Goal: Answer question/provide support

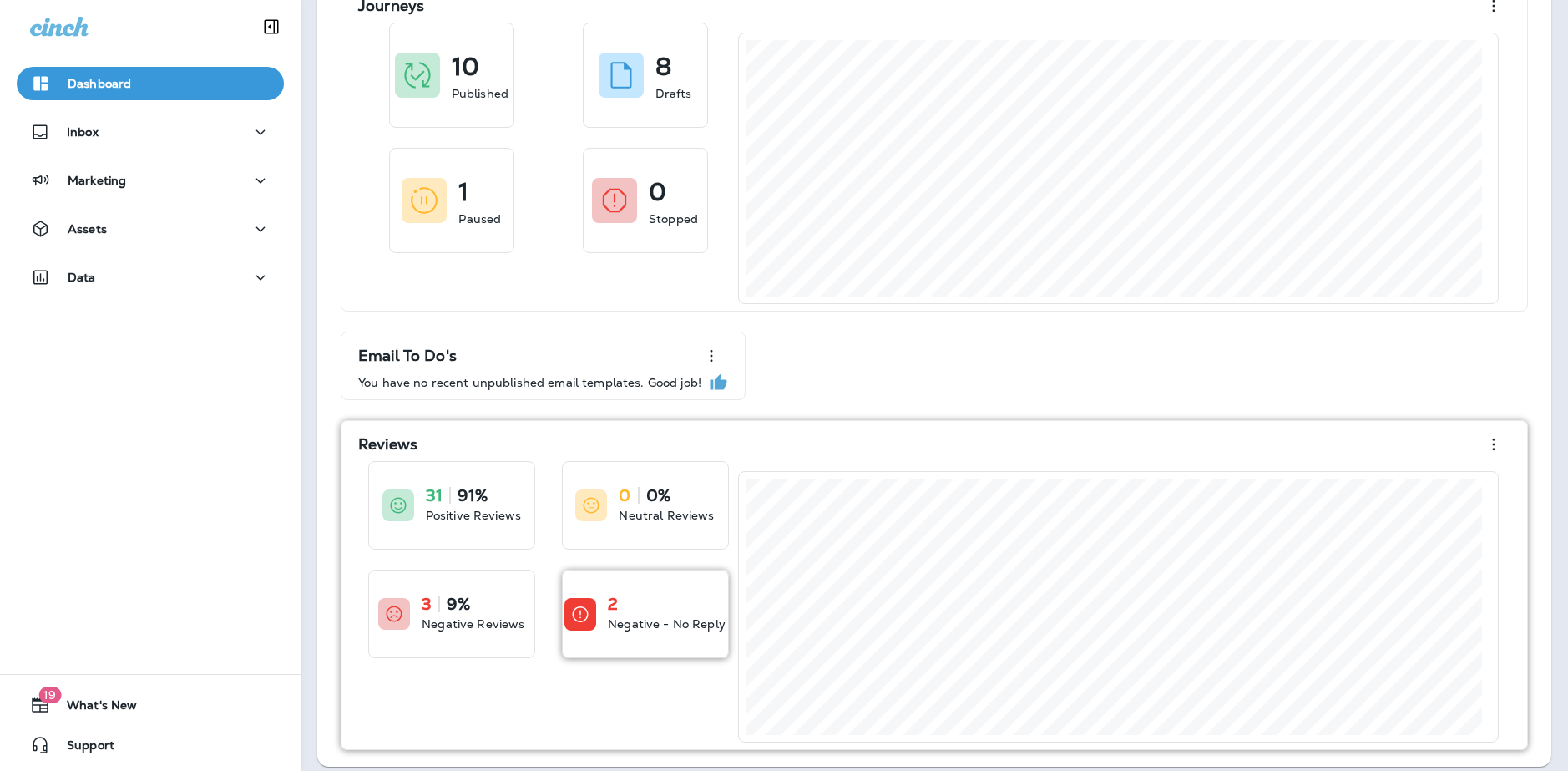
scroll to position [161, 0]
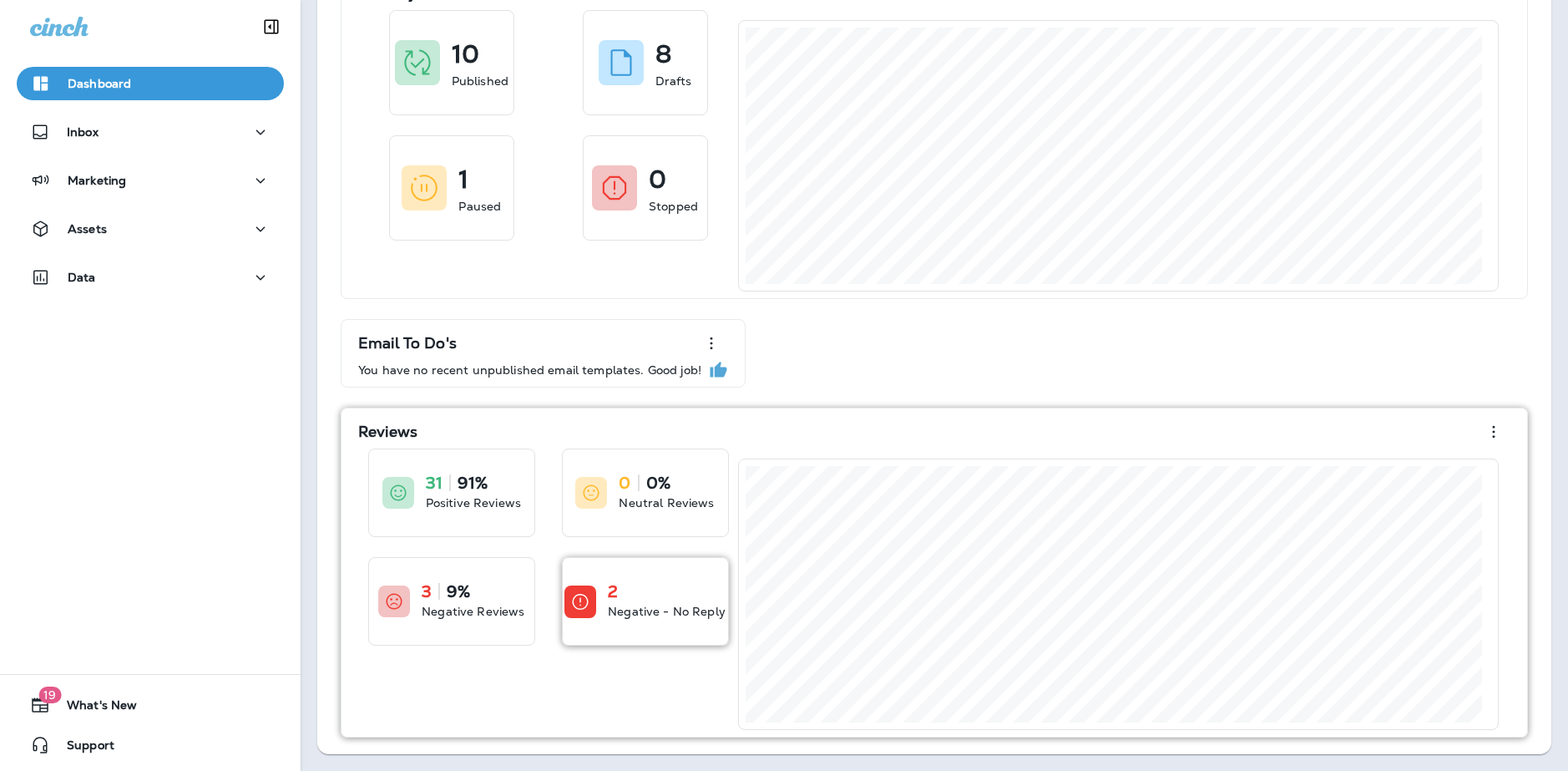
click at [666, 582] on div "2 Negative - No Reply" at bounding box center [646, 601] width 166 height 86
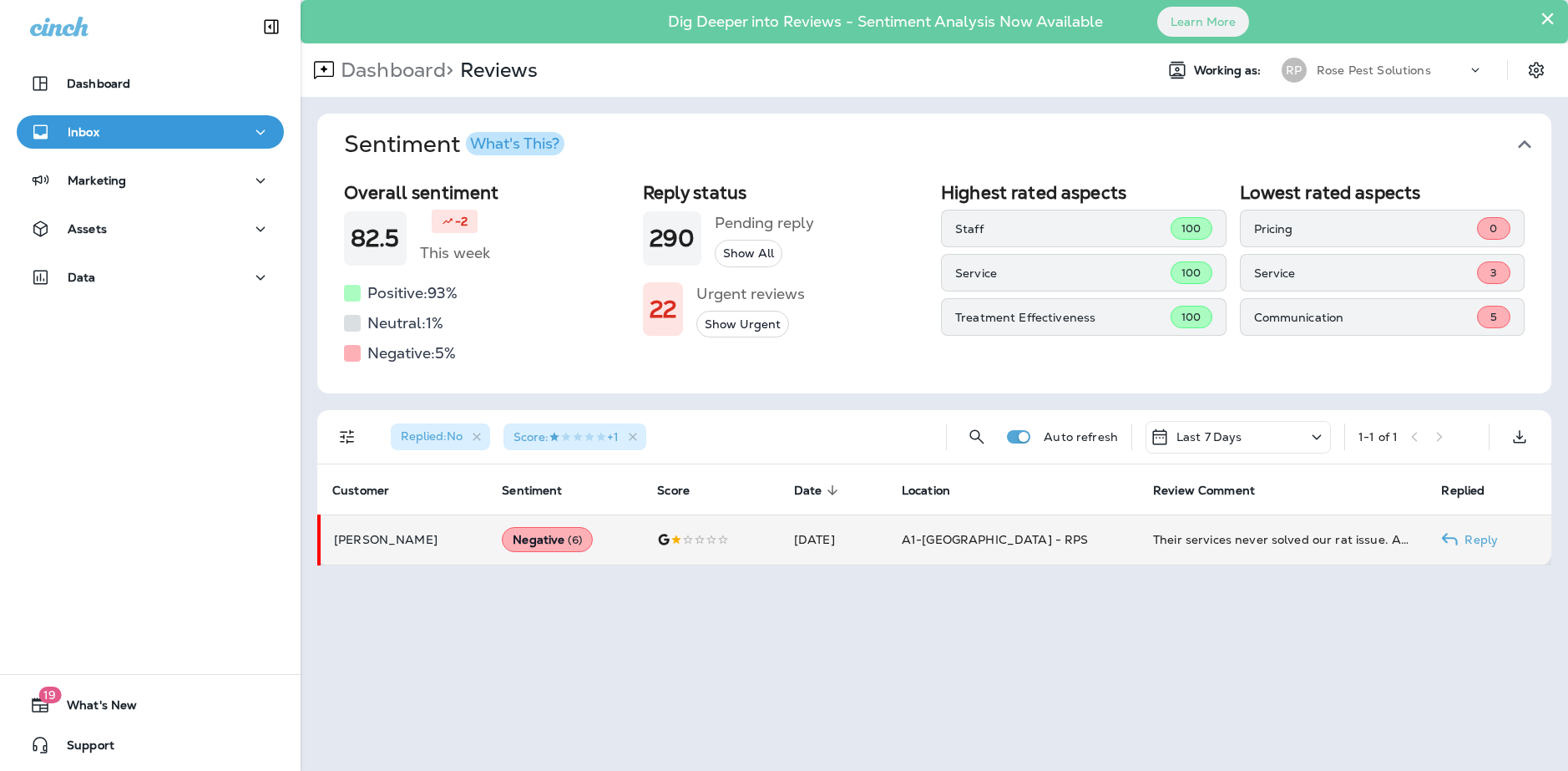
click at [1099, 542] on td "A1-[GEOGRAPHIC_DATA] - RPS" at bounding box center [1014, 539] width 251 height 50
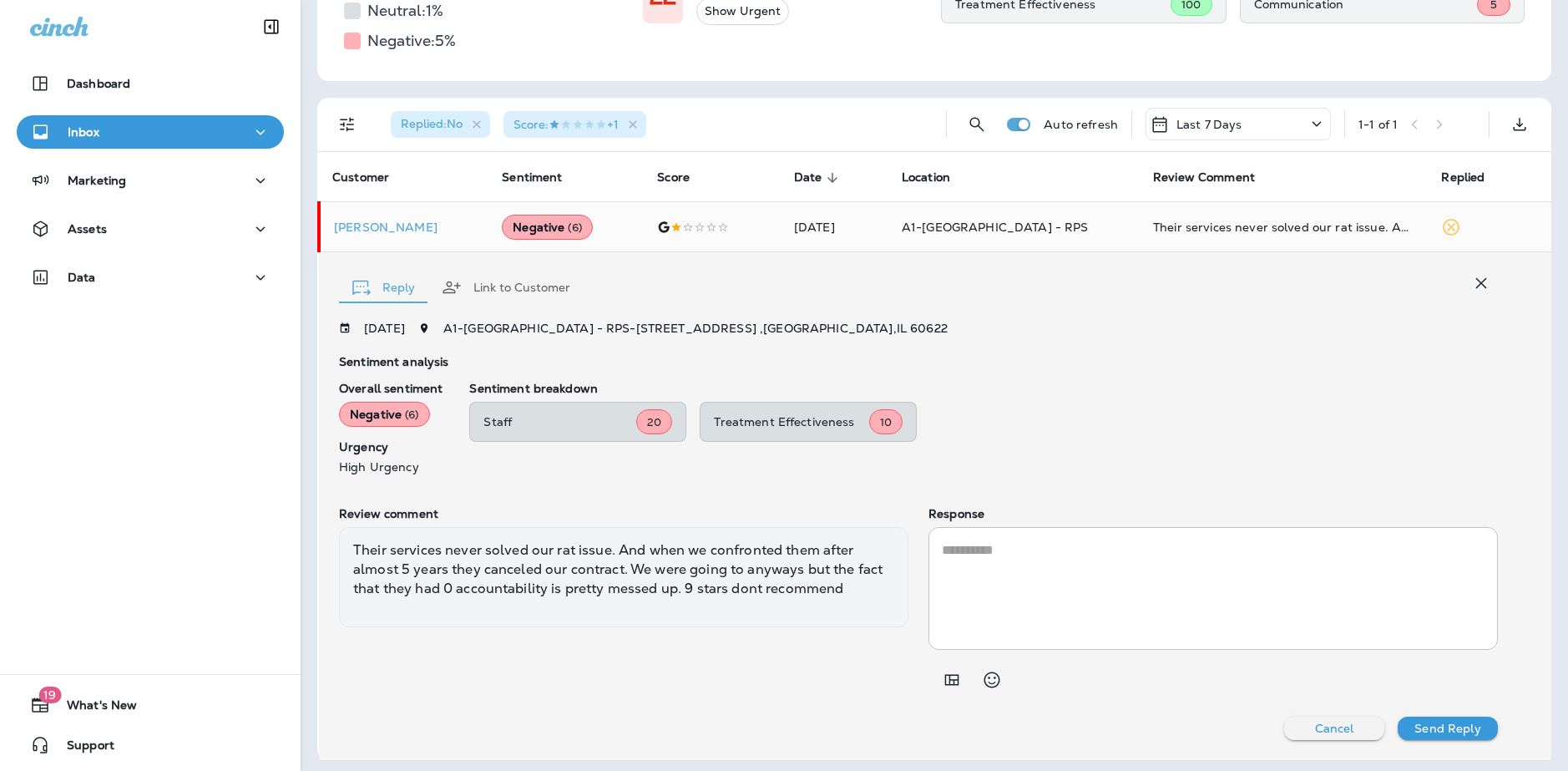
scroll to position [318, 0]
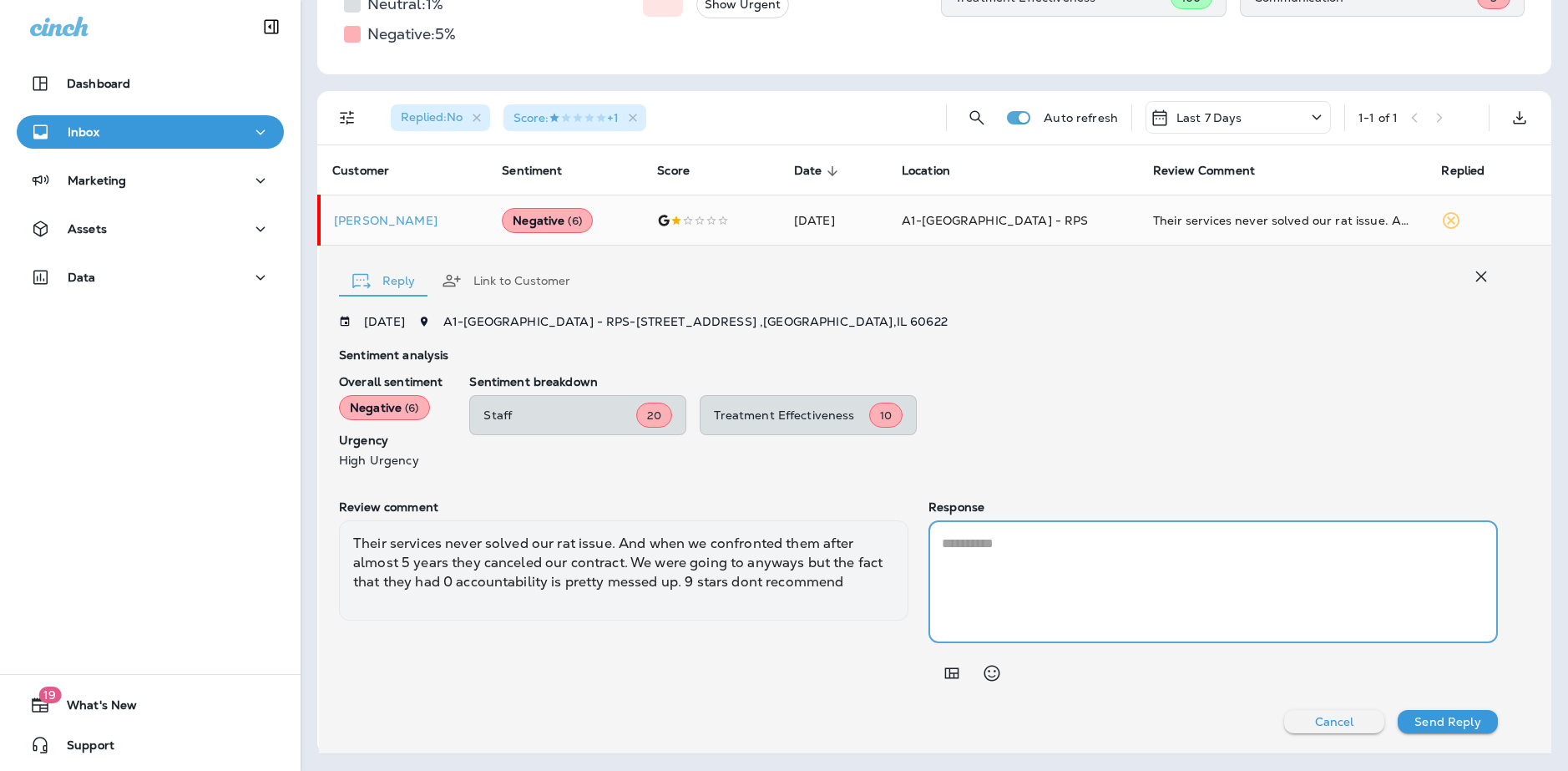
click at [1009, 547] on textarea at bounding box center [1213, 582] width 543 height 96
click at [1027, 540] on textarea "**********" at bounding box center [1210, 582] width 536 height 96
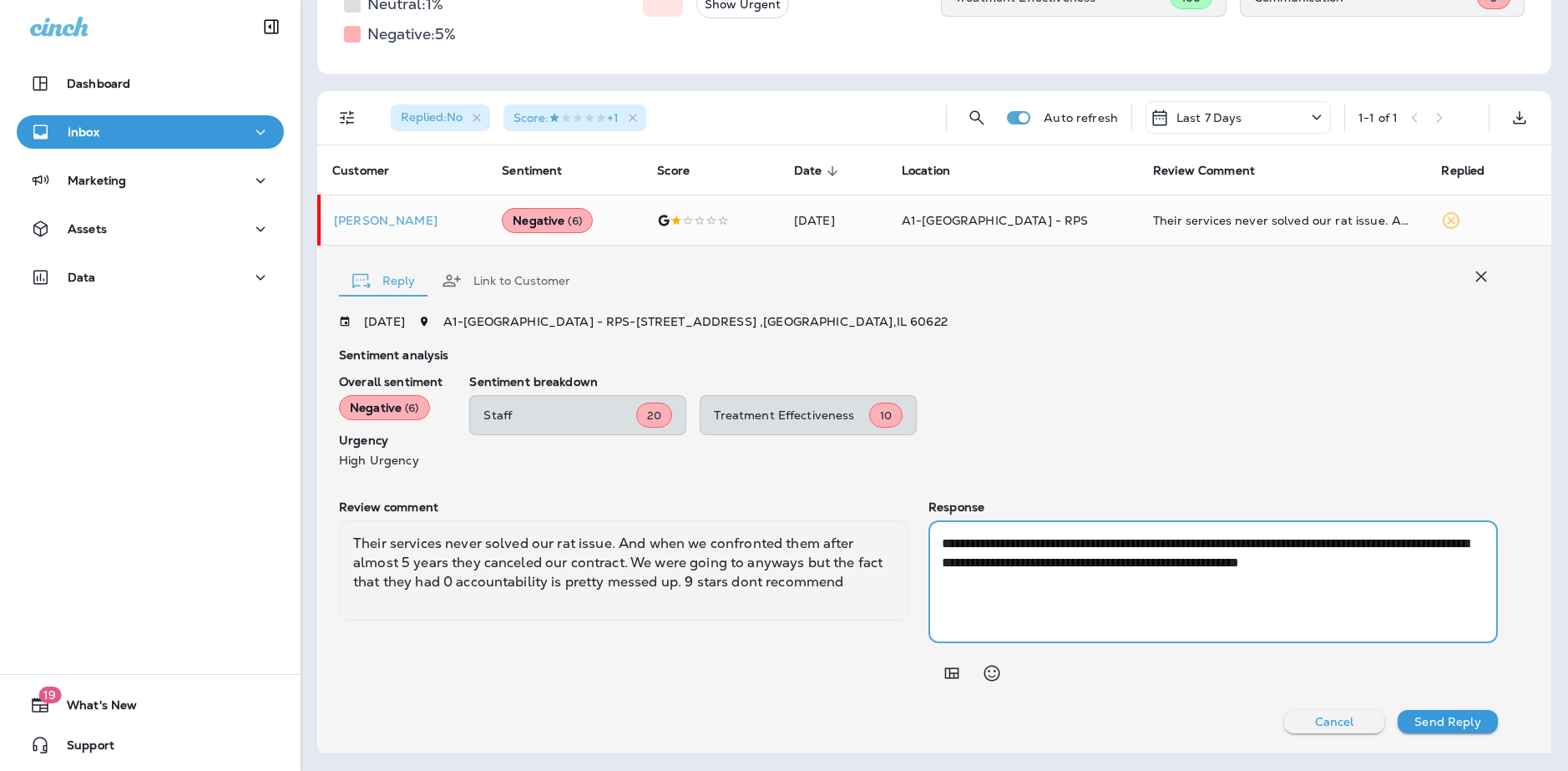
click at [1028, 590] on textarea "**********" at bounding box center [1210, 582] width 536 height 96
type textarea "**********"
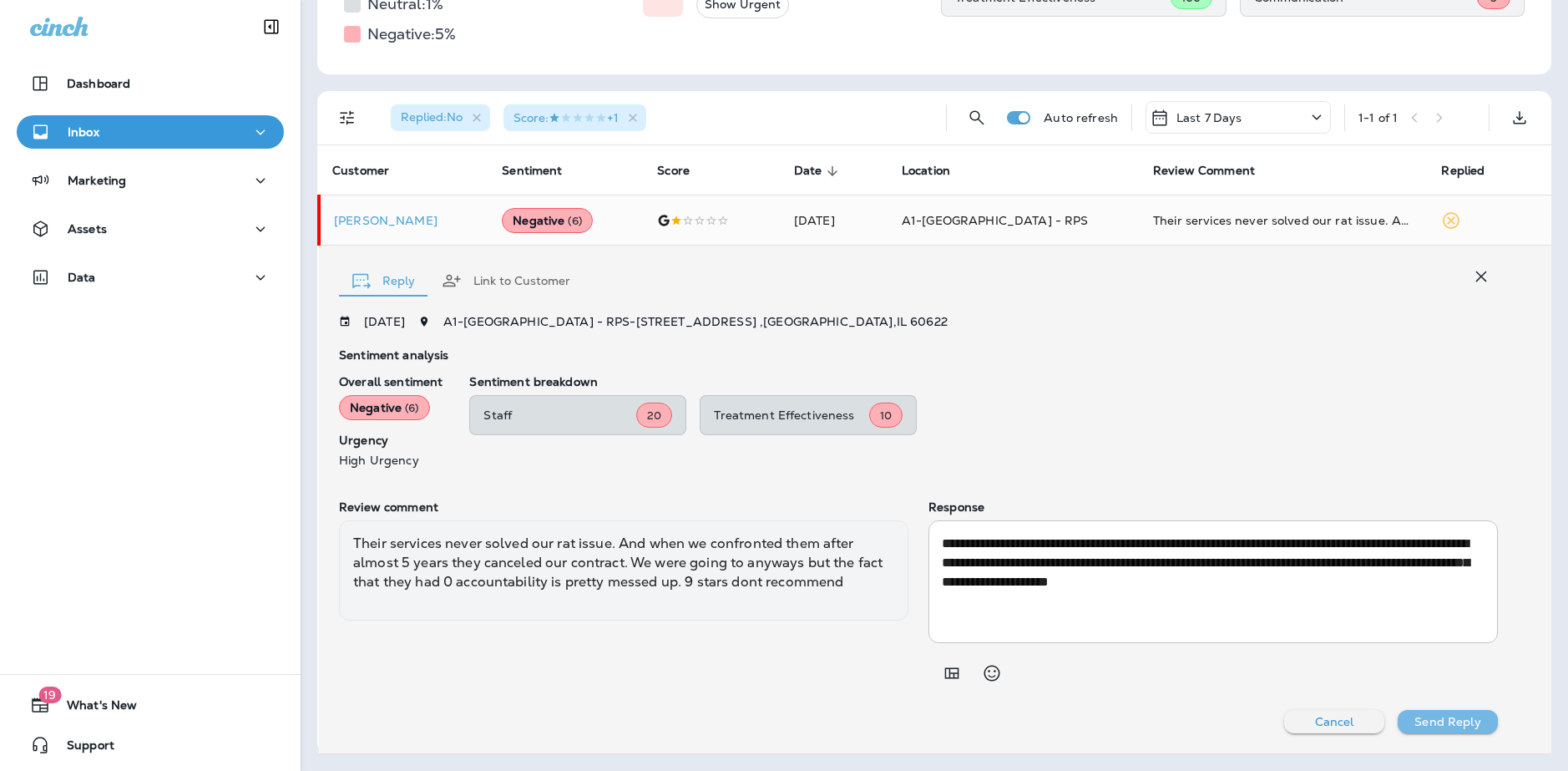
click at [1473, 725] on button "Send Reply" at bounding box center [1448, 721] width 100 height 23
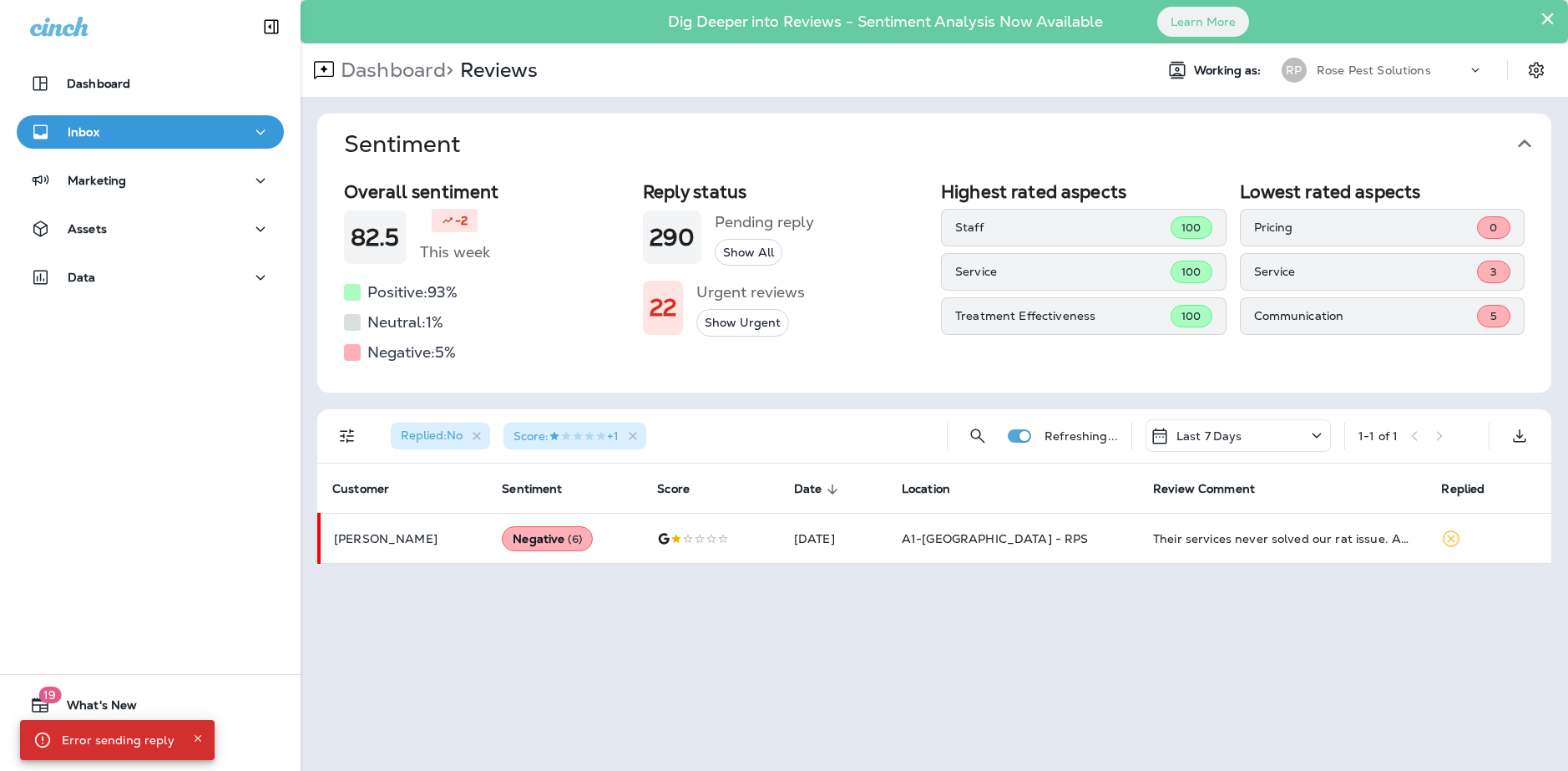
scroll to position [0, 0]
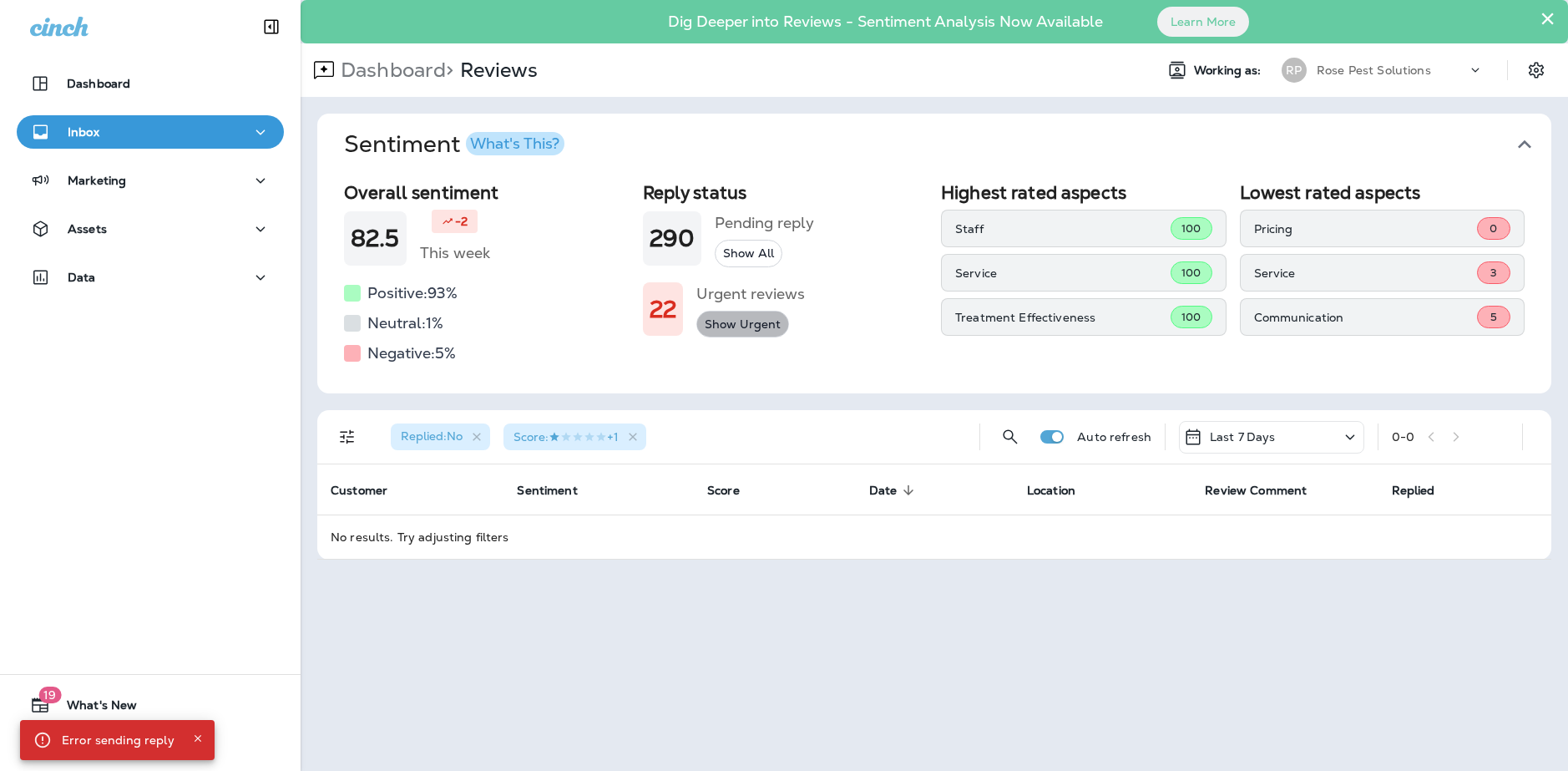
click at [760, 330] on button "Show Urgent" at bounding box center [742, 324] width 93 height 28
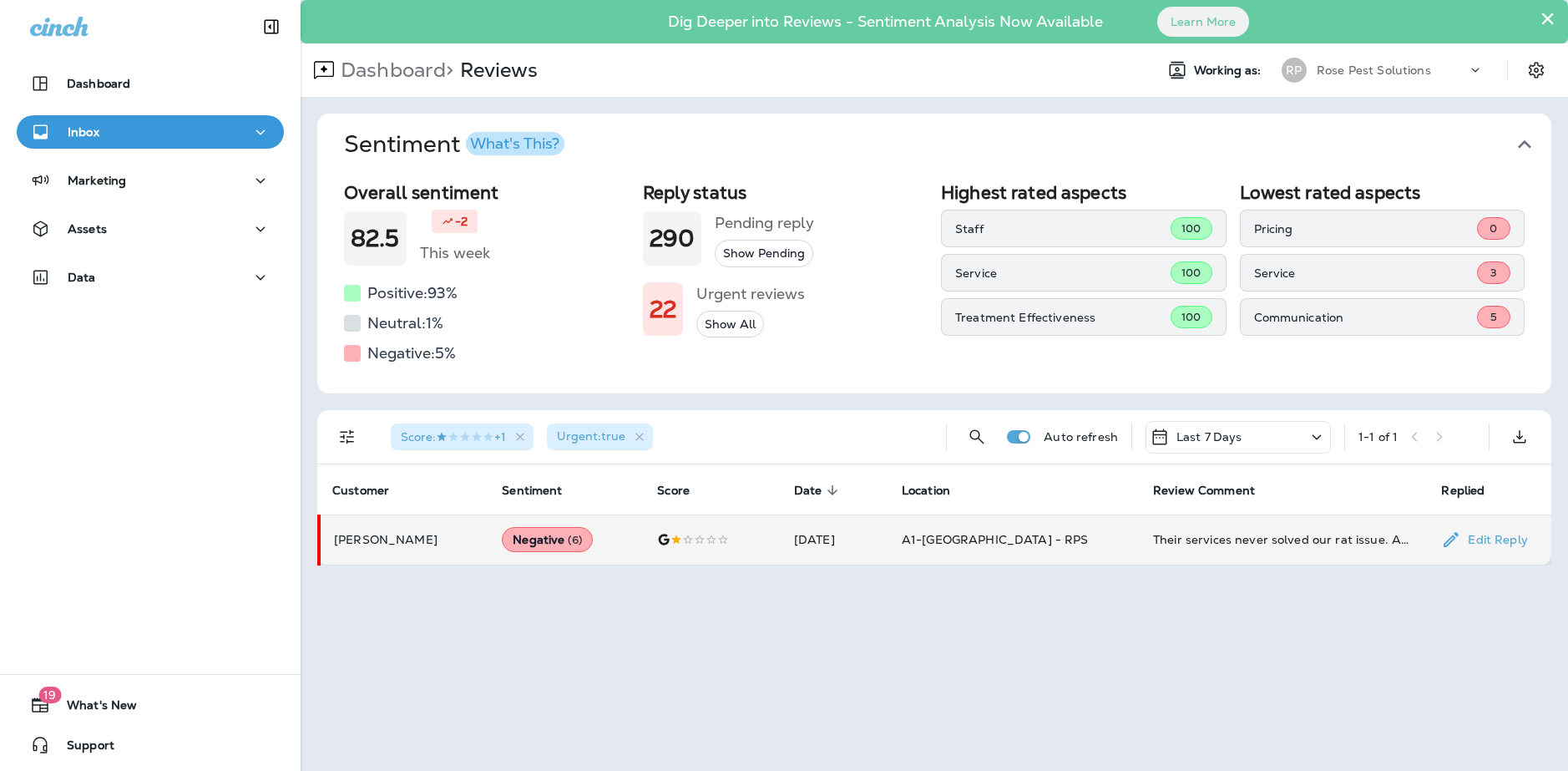
click at [1108, 543] on td "A1-[GEOGRAPHIC_DATA] - RPS" at bounding box center [1014, 539] width 251 height 50
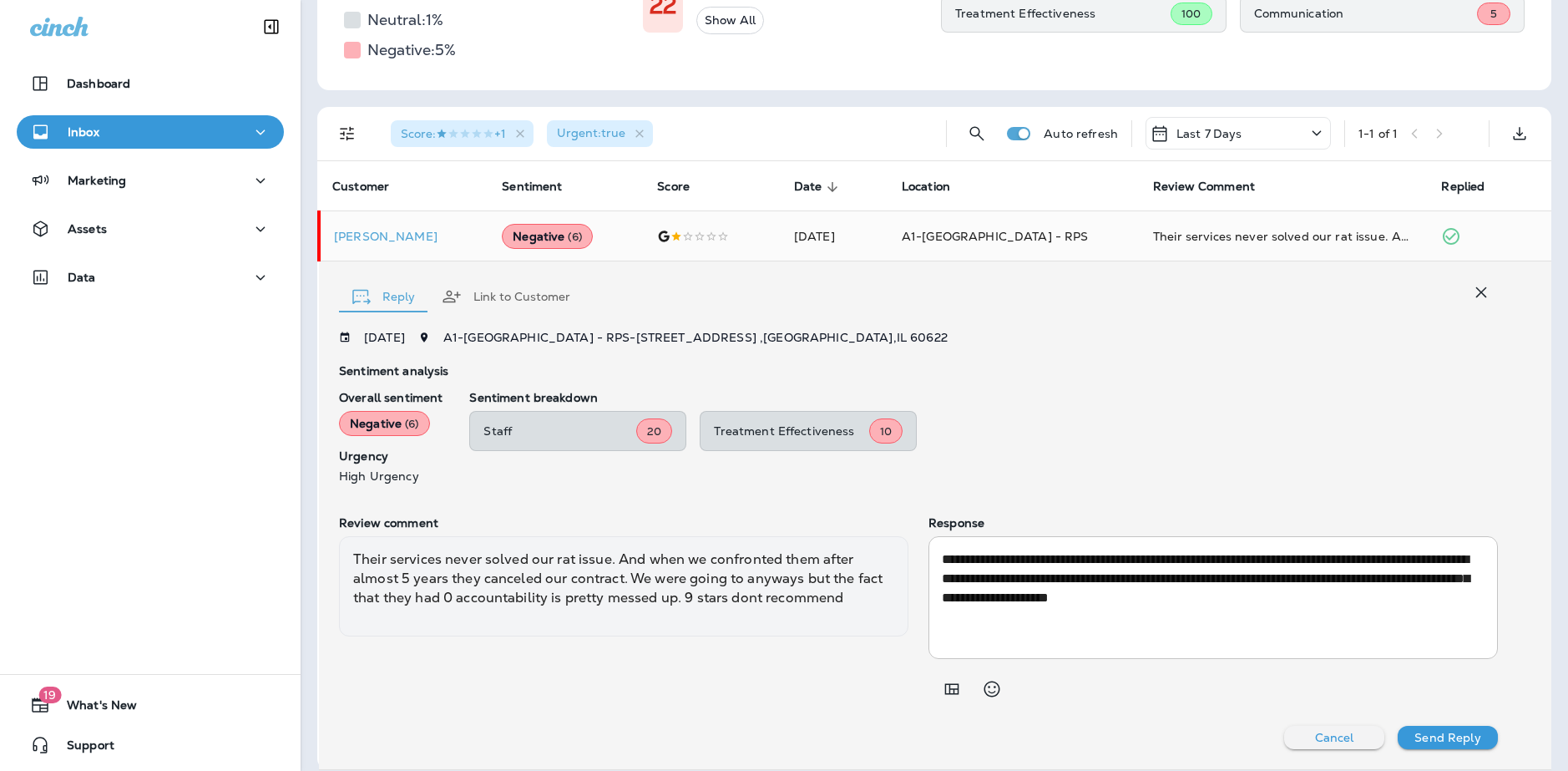
click at [1463, 734] on p "Send Reply" at bounding box center [1447, 737] width 66 height 13
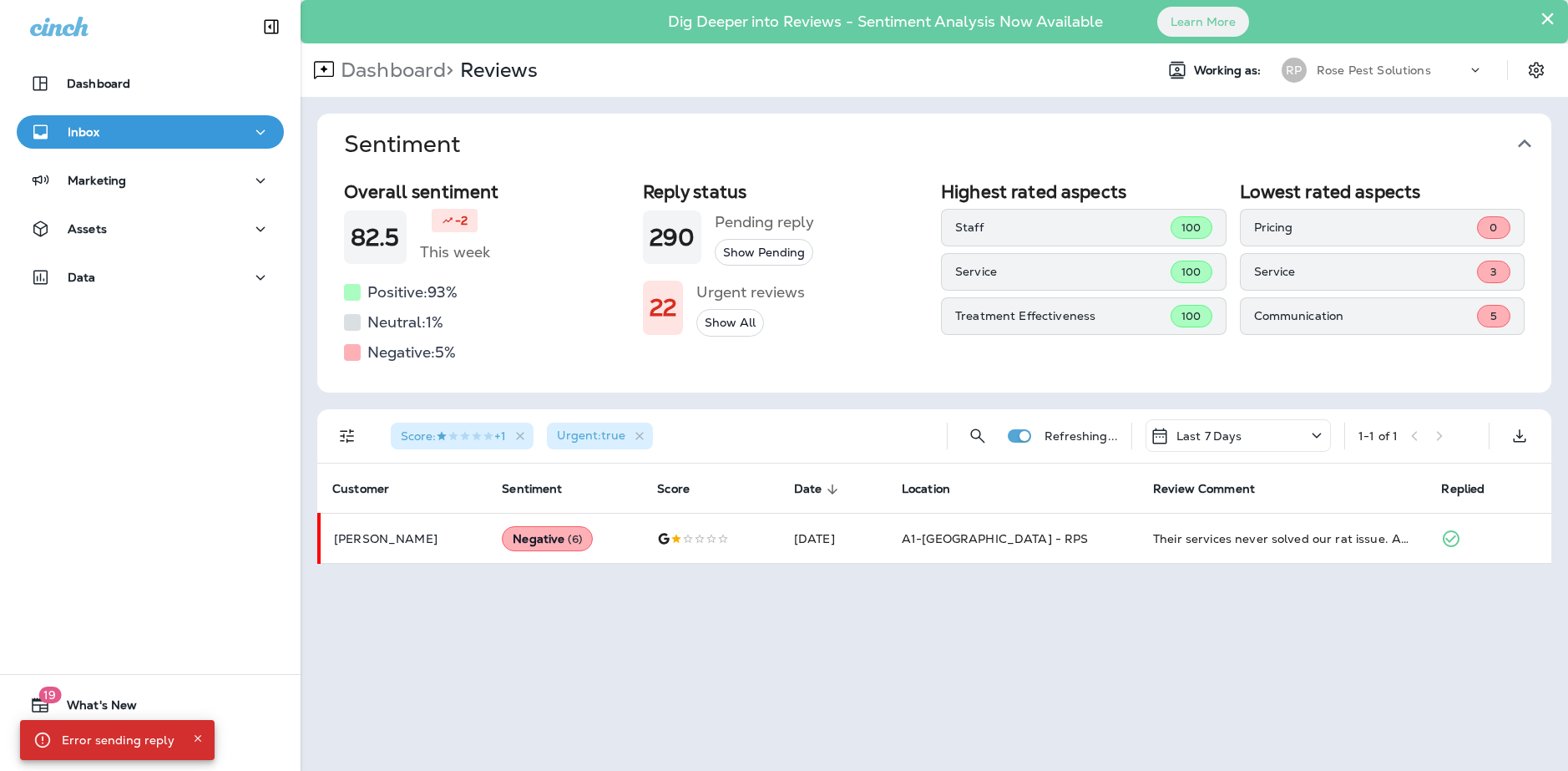
scroll to position [0, 0]
click at [196, 738] on icon "Close" at bounding box center [198, 738] width 12 height 12
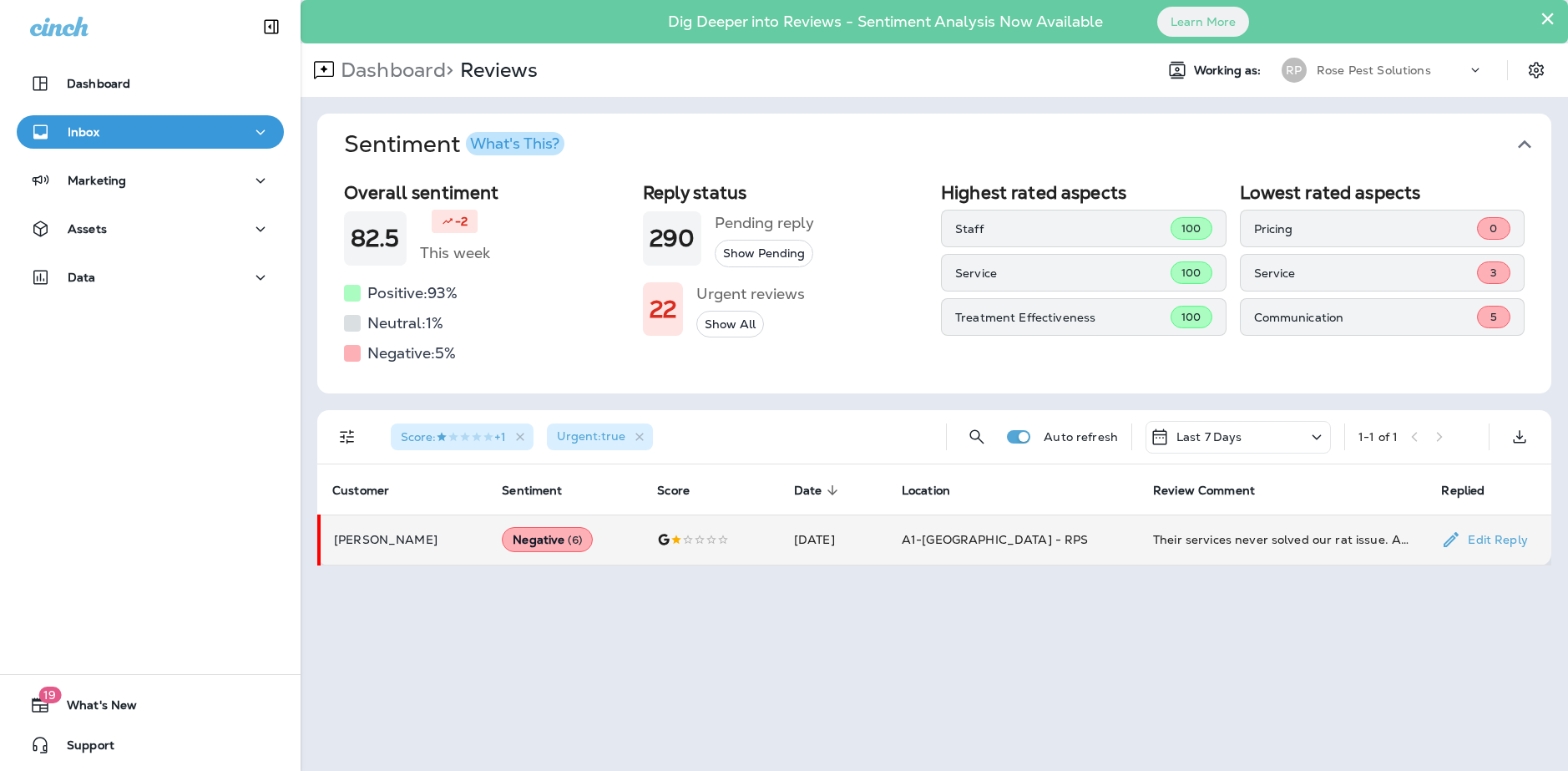
click at [375, 538] on p "[PERSON_NAME]" at bounding box center [404, 539] width 141 height 13
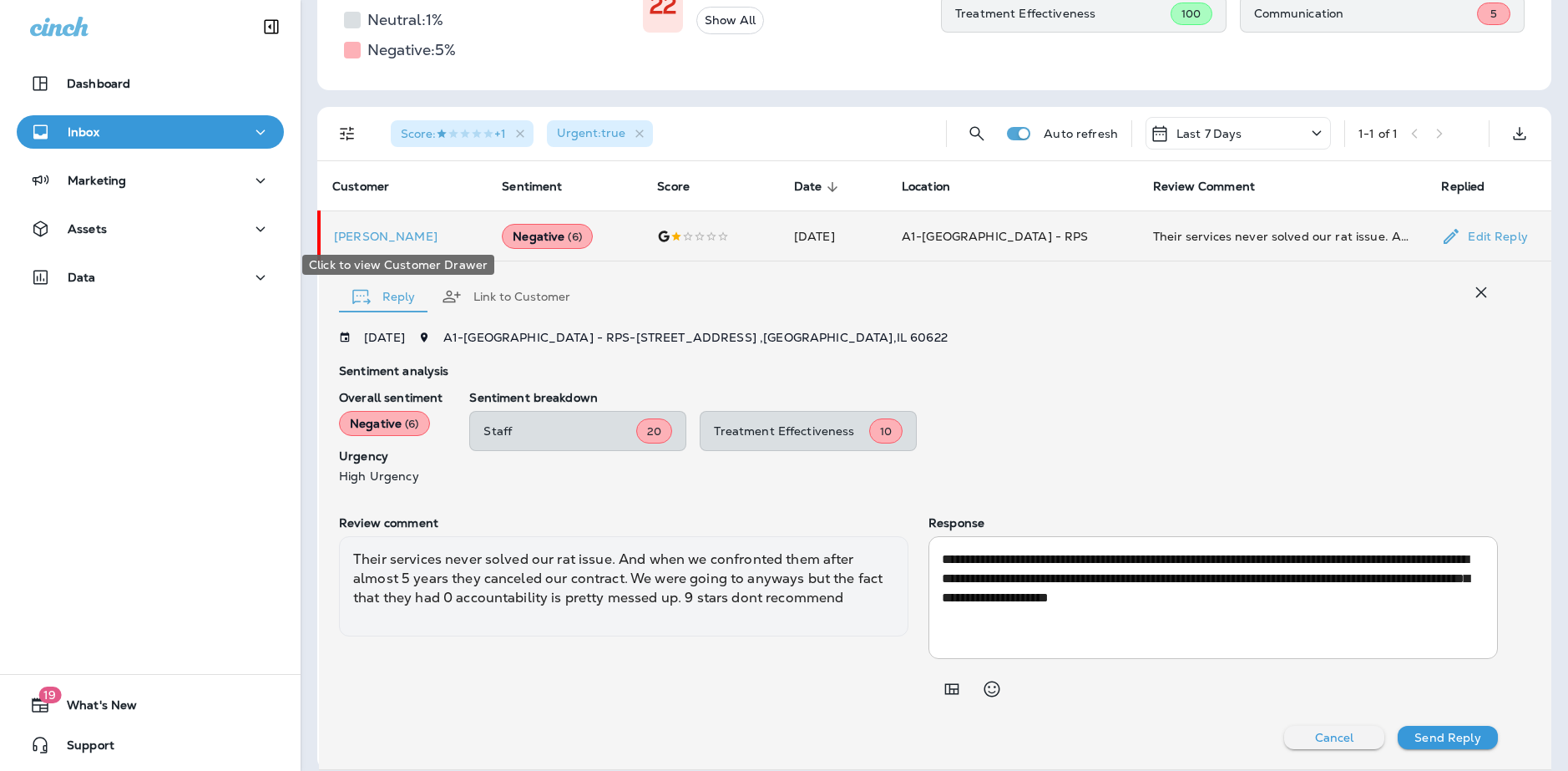
click at [389, 245] on div "Click to view Customer Drawer" at bounding box center [397, 259] width 195 height 33
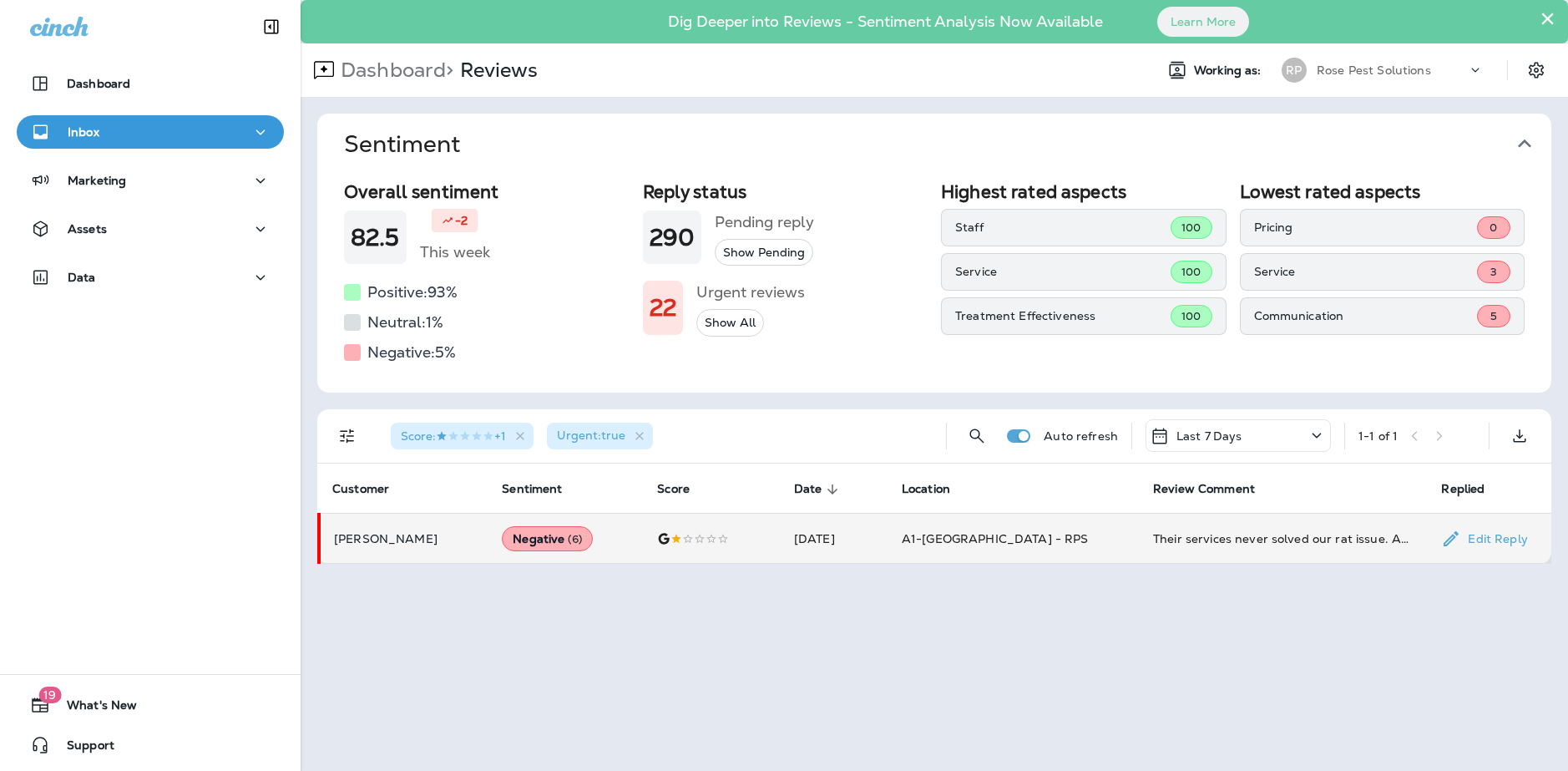
scroll to position [0, 0]
click at [359, 540] on p "[PERSON_NAME]" at bounding box center [404, 539] width 141 height 13
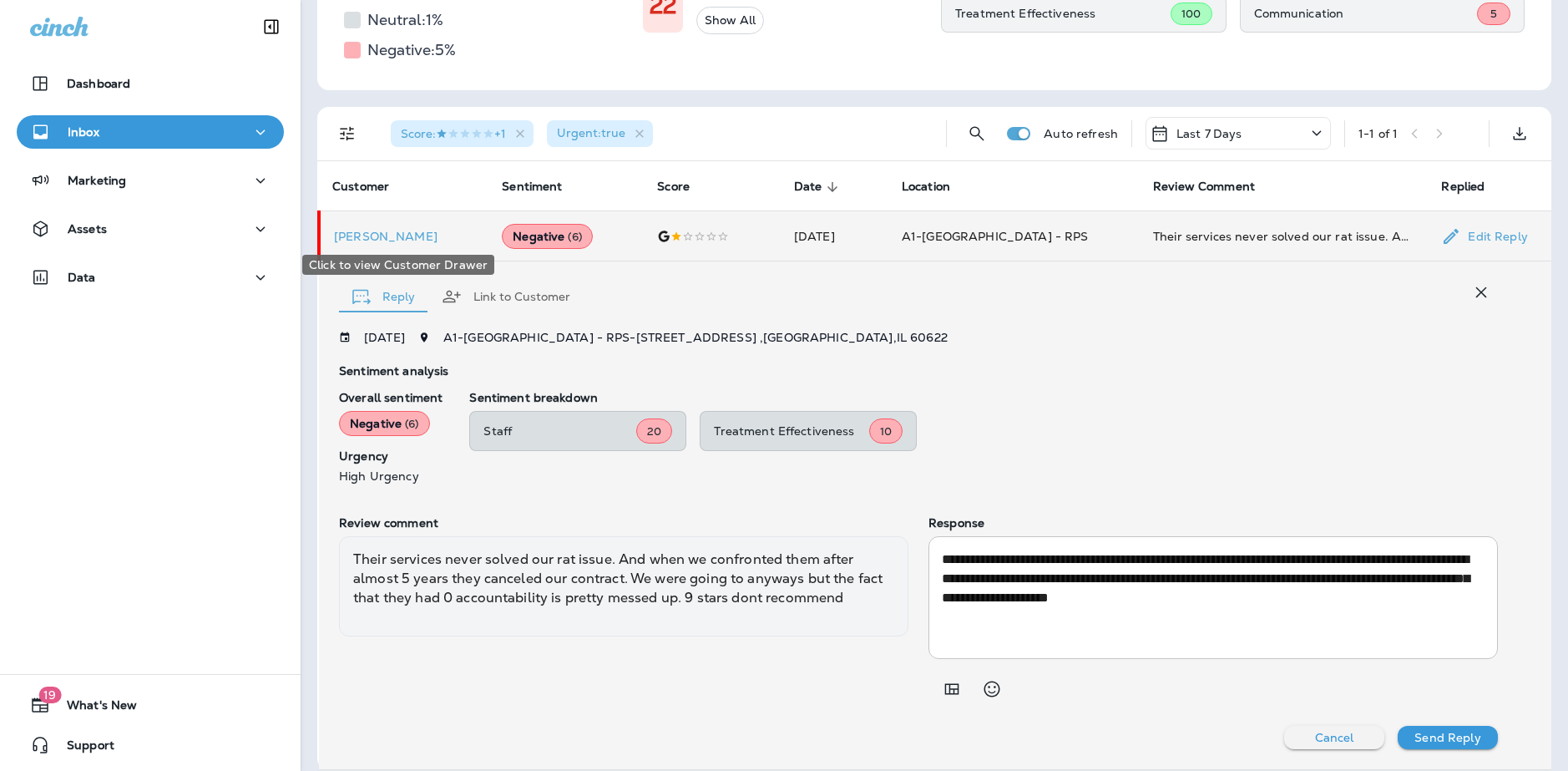
click at [379, 241] on p "[PERSON_NAME]" at bounding box center [404, 236] width 141 height 13
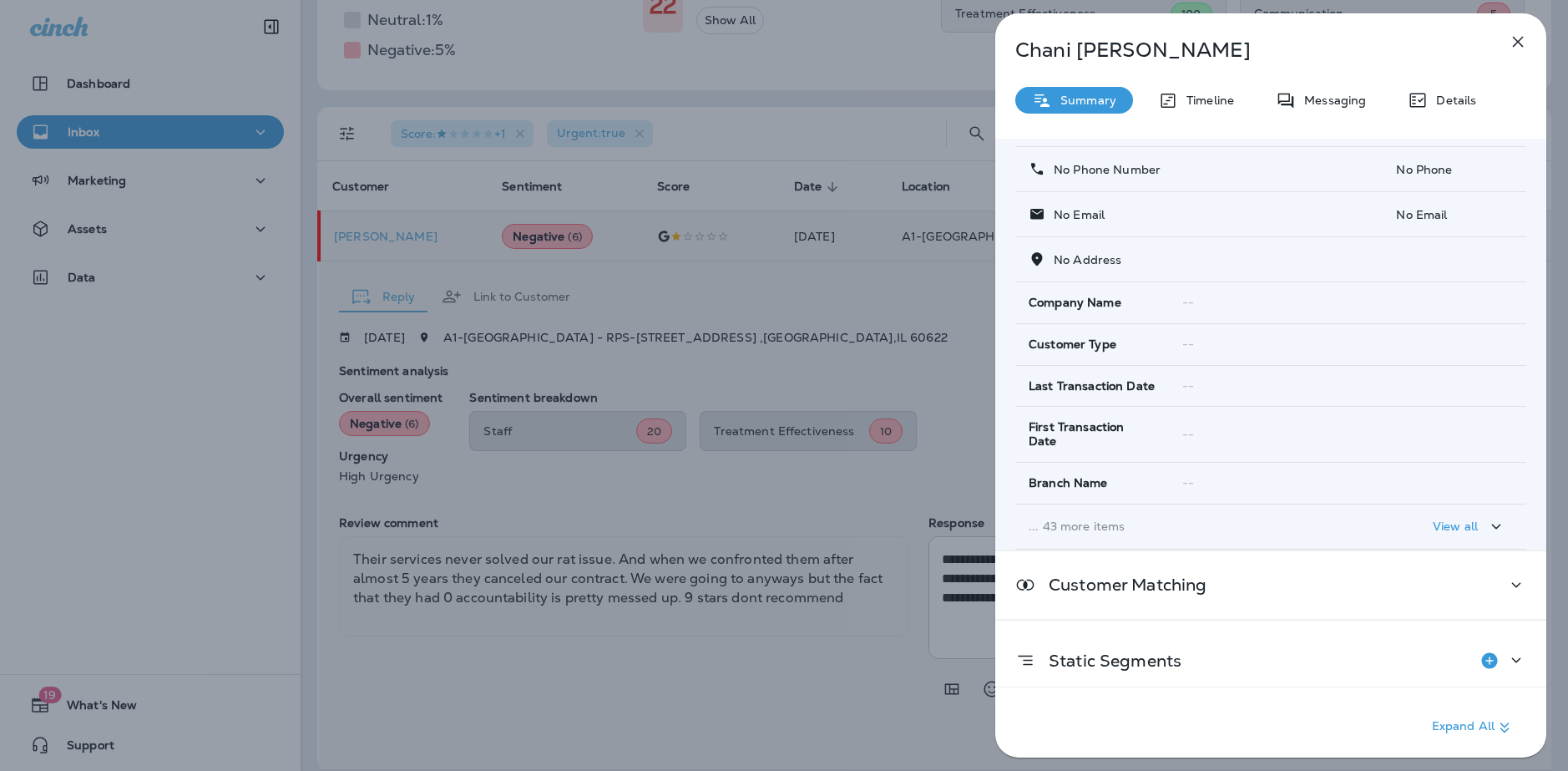
scroll to position [90, 0]
click at [1473, 515] on div "View all" at bounding box center [1469, 525] width 73 height 21
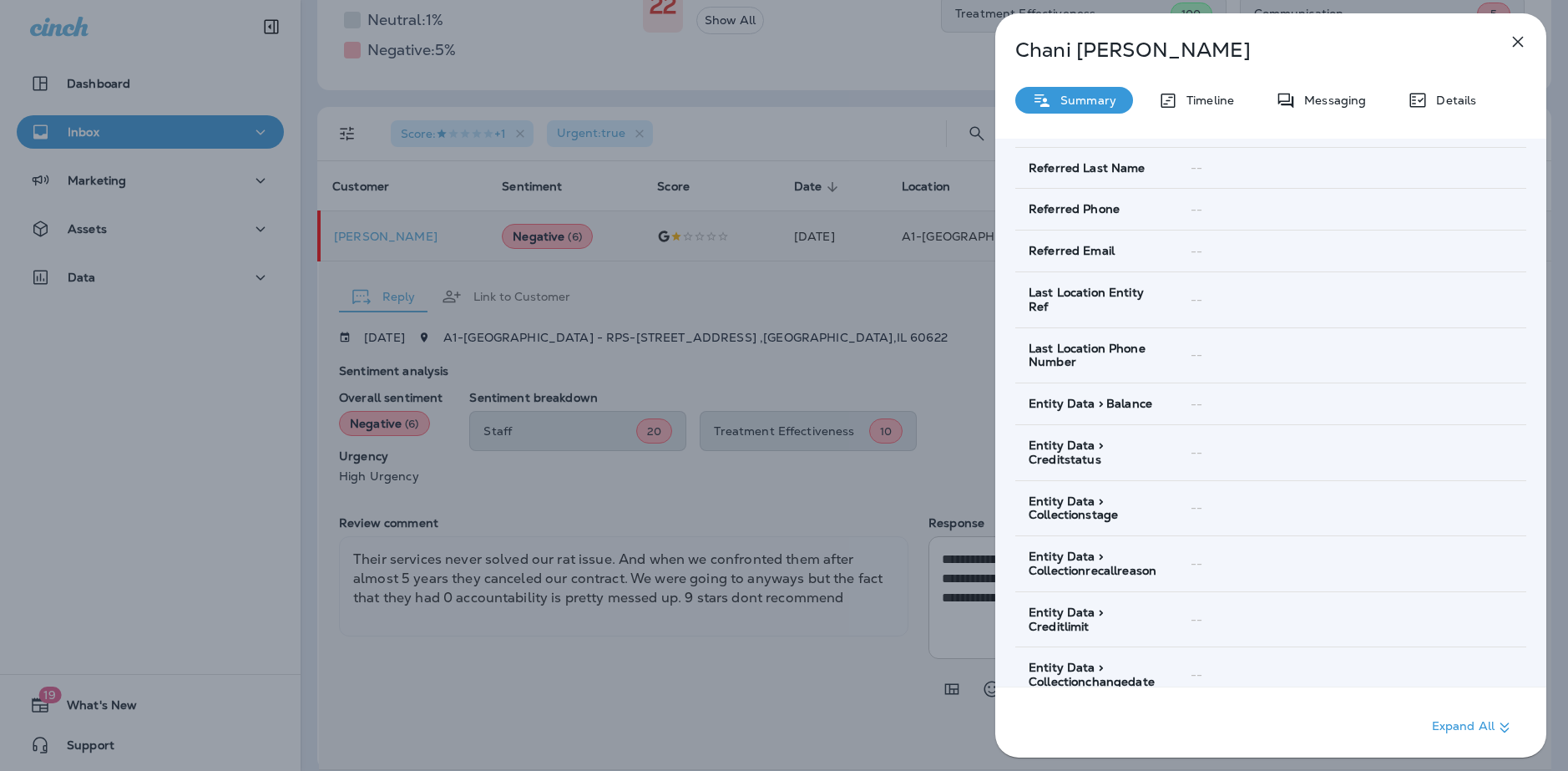
scroll to position [2200, 0]
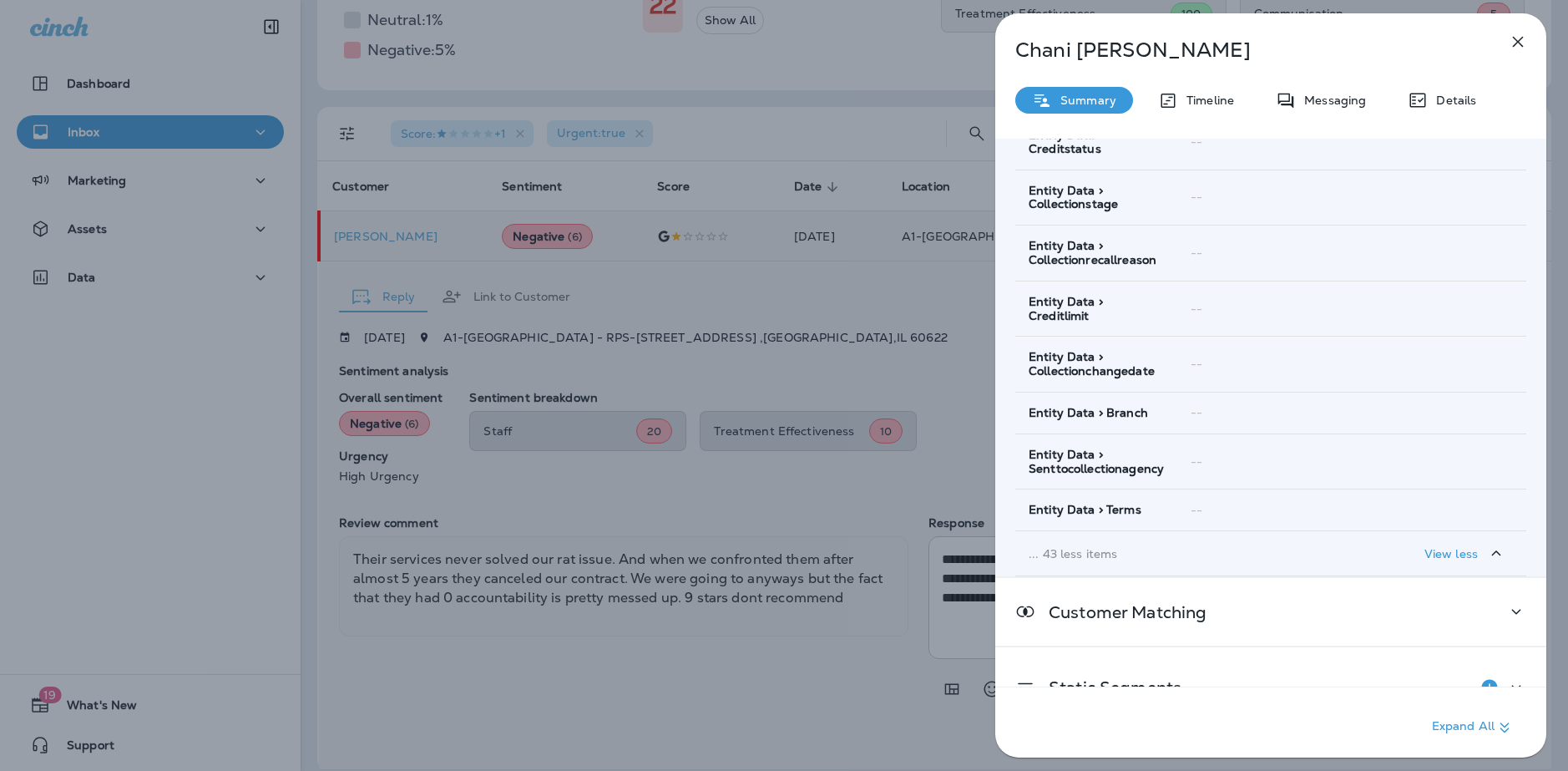
click at [1515, 44] on icon "button" at bounding box center [1518, 42] width 11 height 11
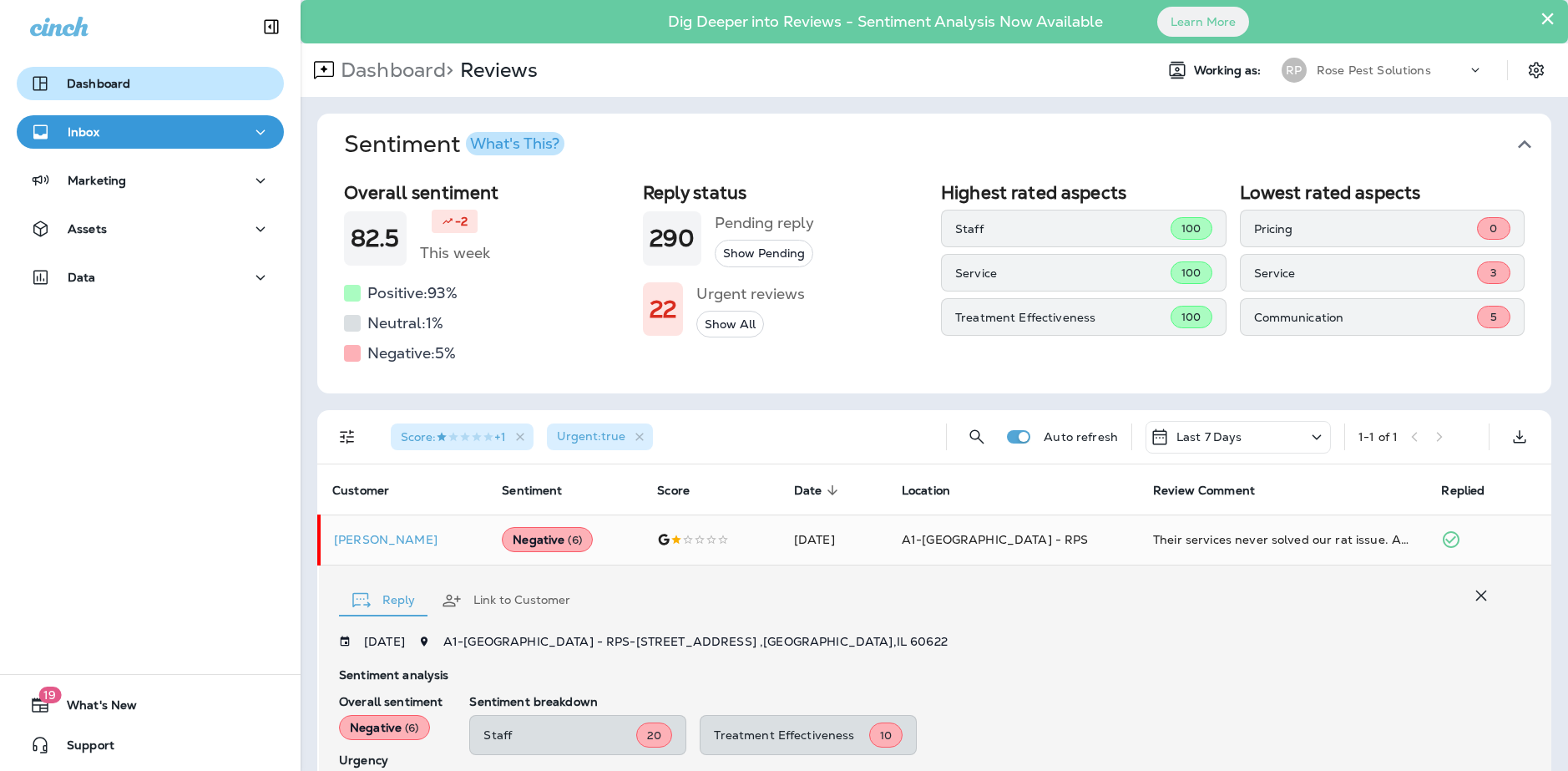
click at [126, 79] on p "Dashboard" at bounding box center [98, 83] width 63 height 13
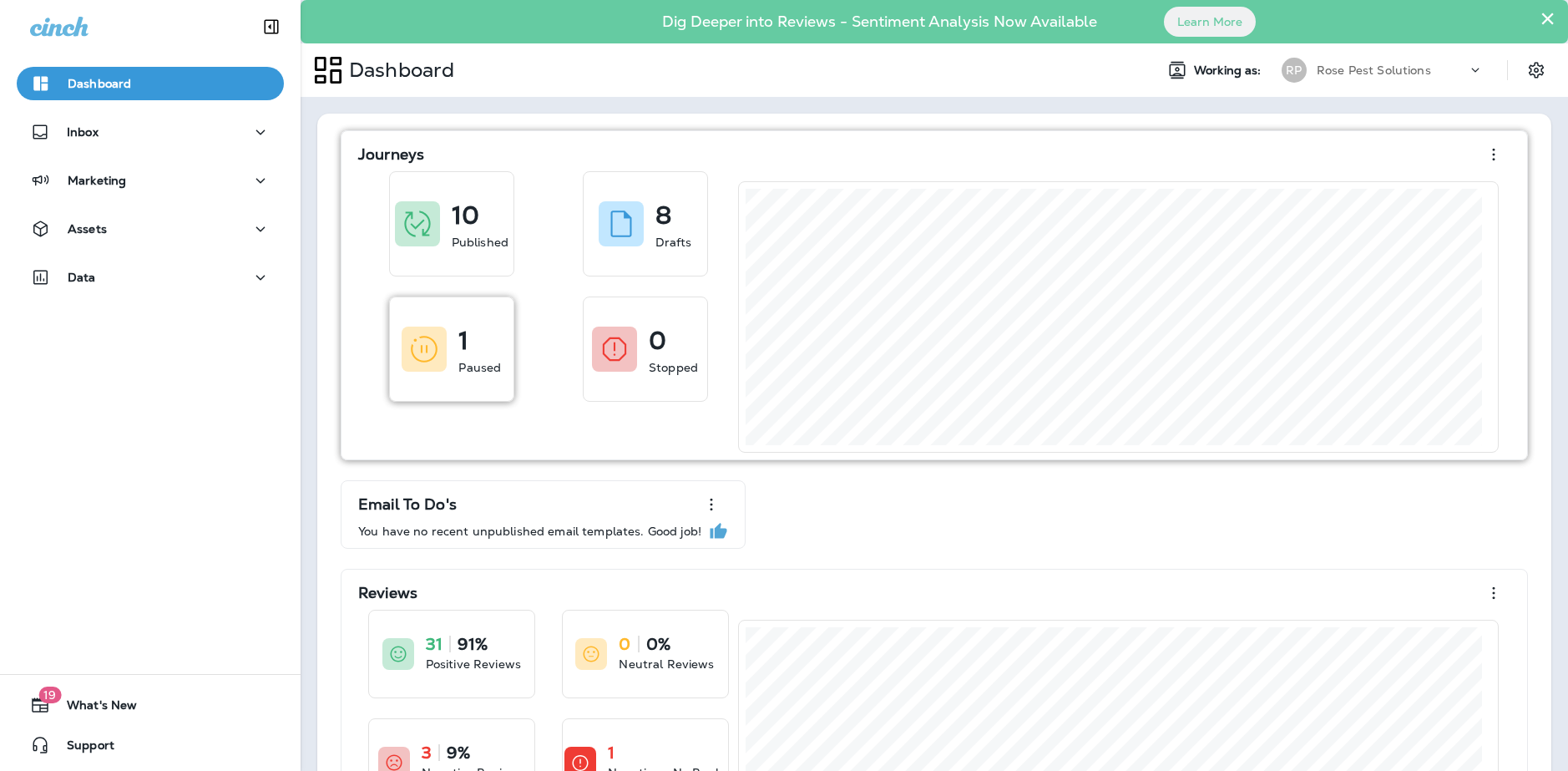
click at [423, 328] on div at bounding box center [424, 349] width 45 height 45
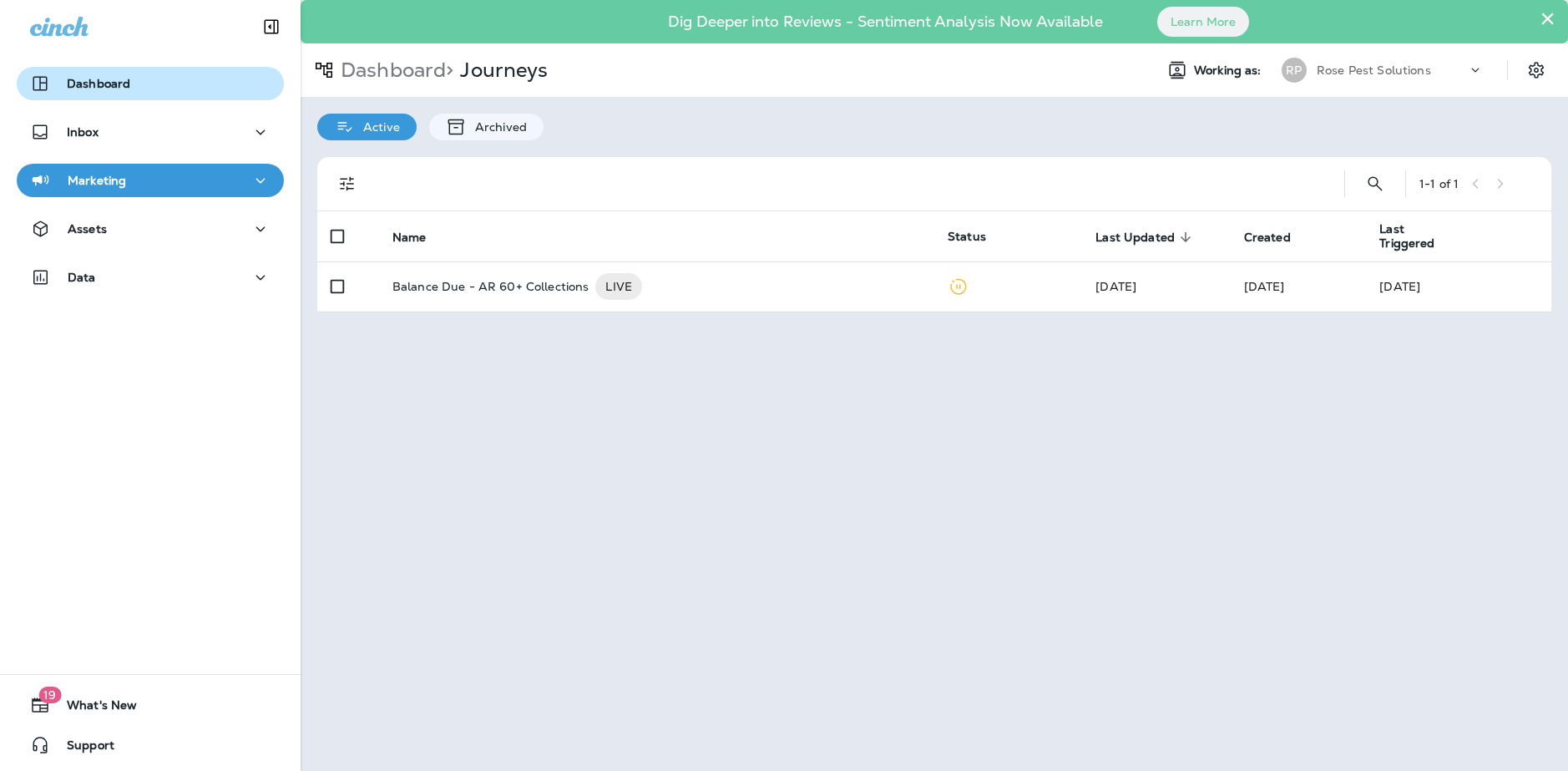
click at [103, 86] on p "Dashboard" at bounding box center [98, 83] width 63 height 13
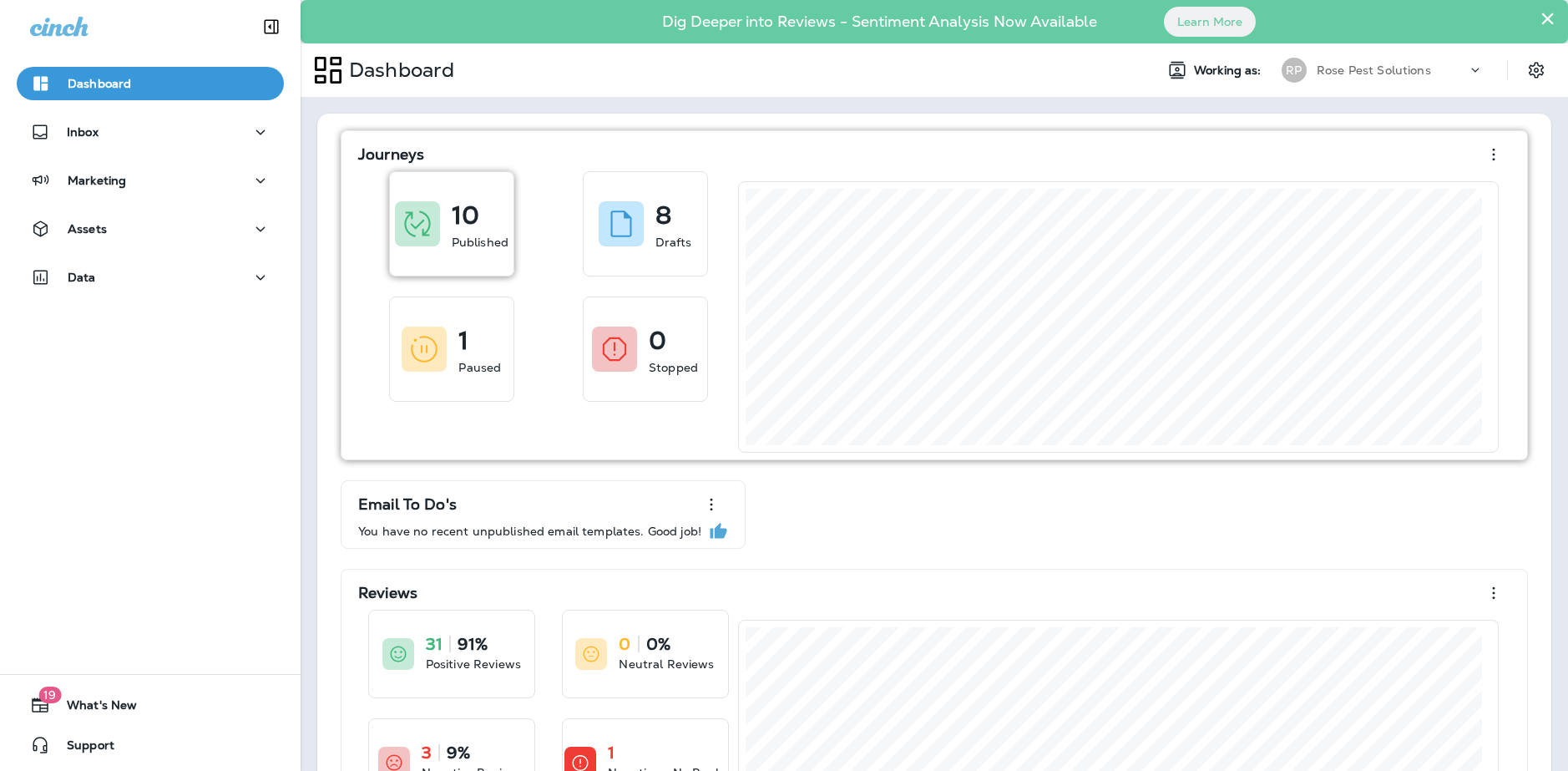
click at [456, 221] on p "10" at bounding box center [465, 215] width 28 height 17
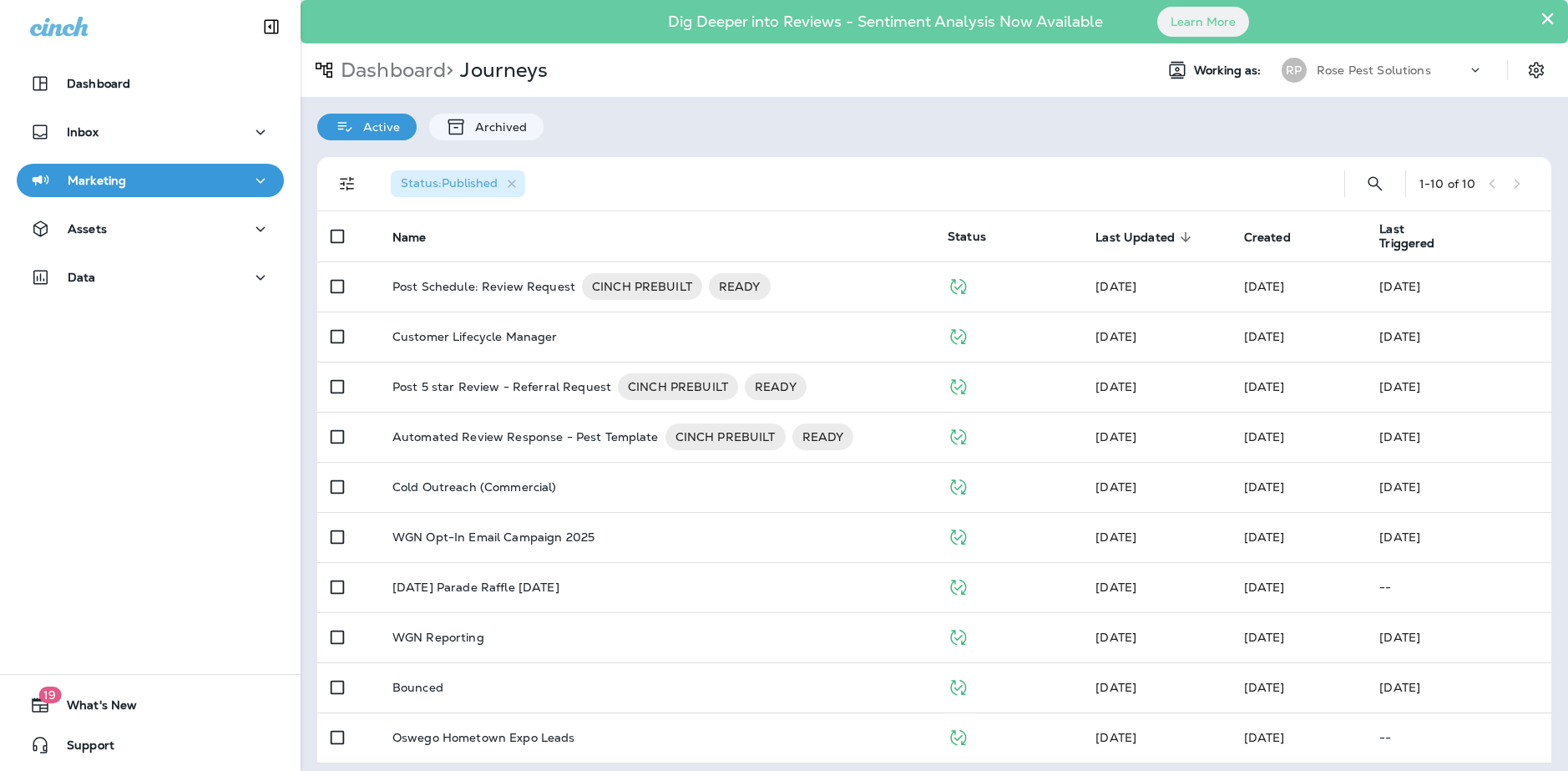
scroll to position [9, 0]
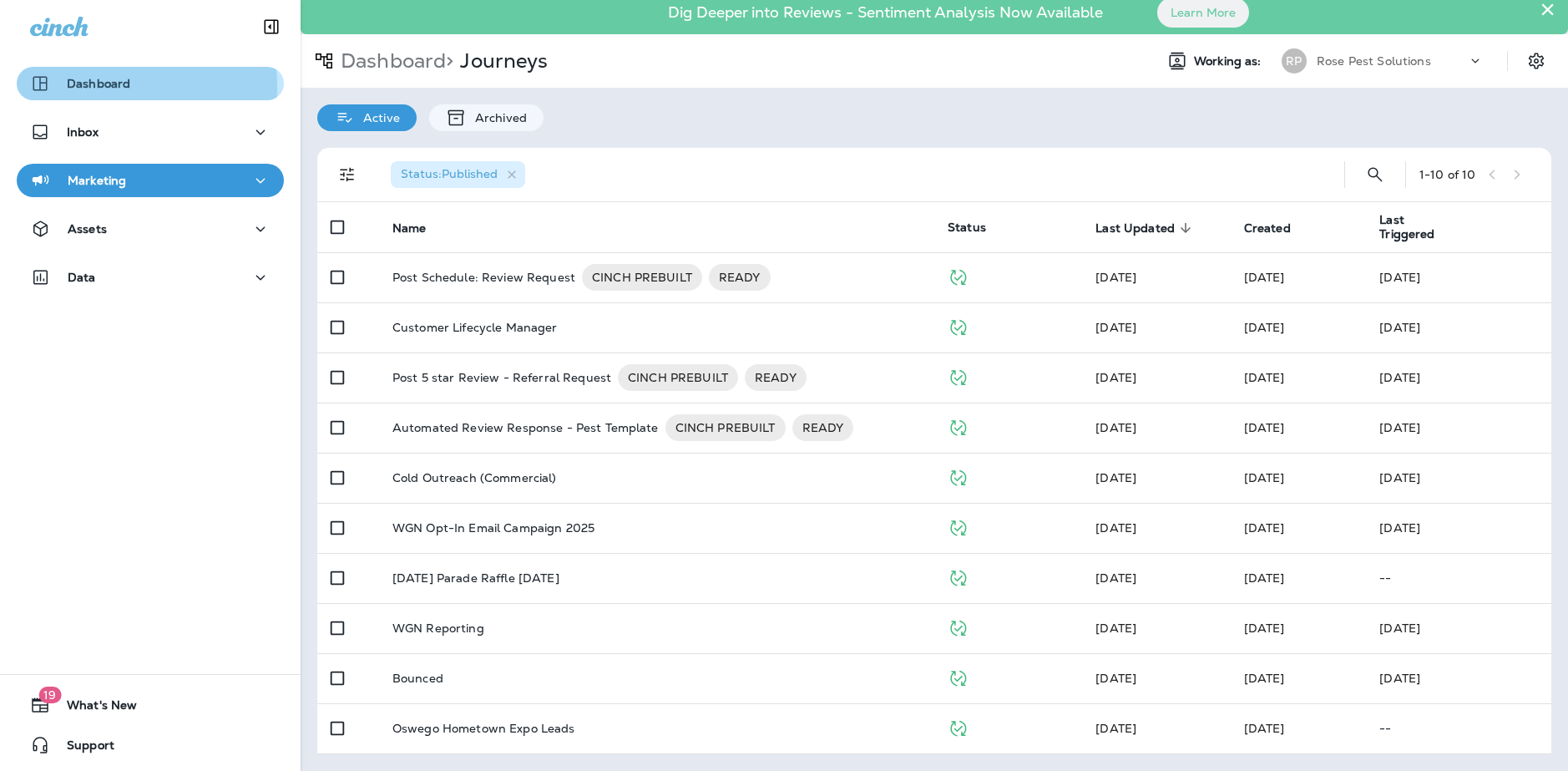
click at [80, 86] on p "Dashboard" at bounding box center [98, 83] width 63 height 13
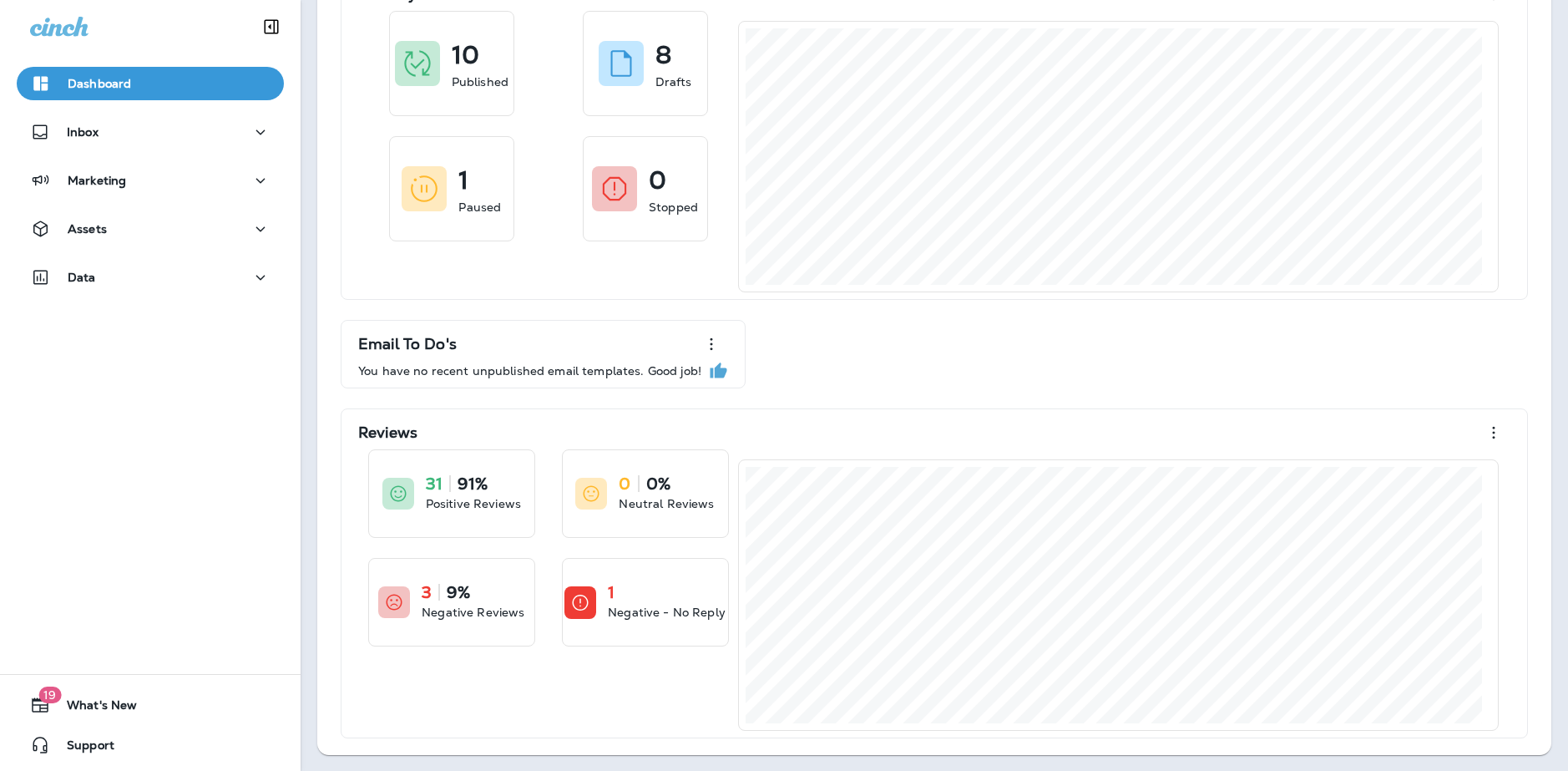
scroll to position [161, 0]
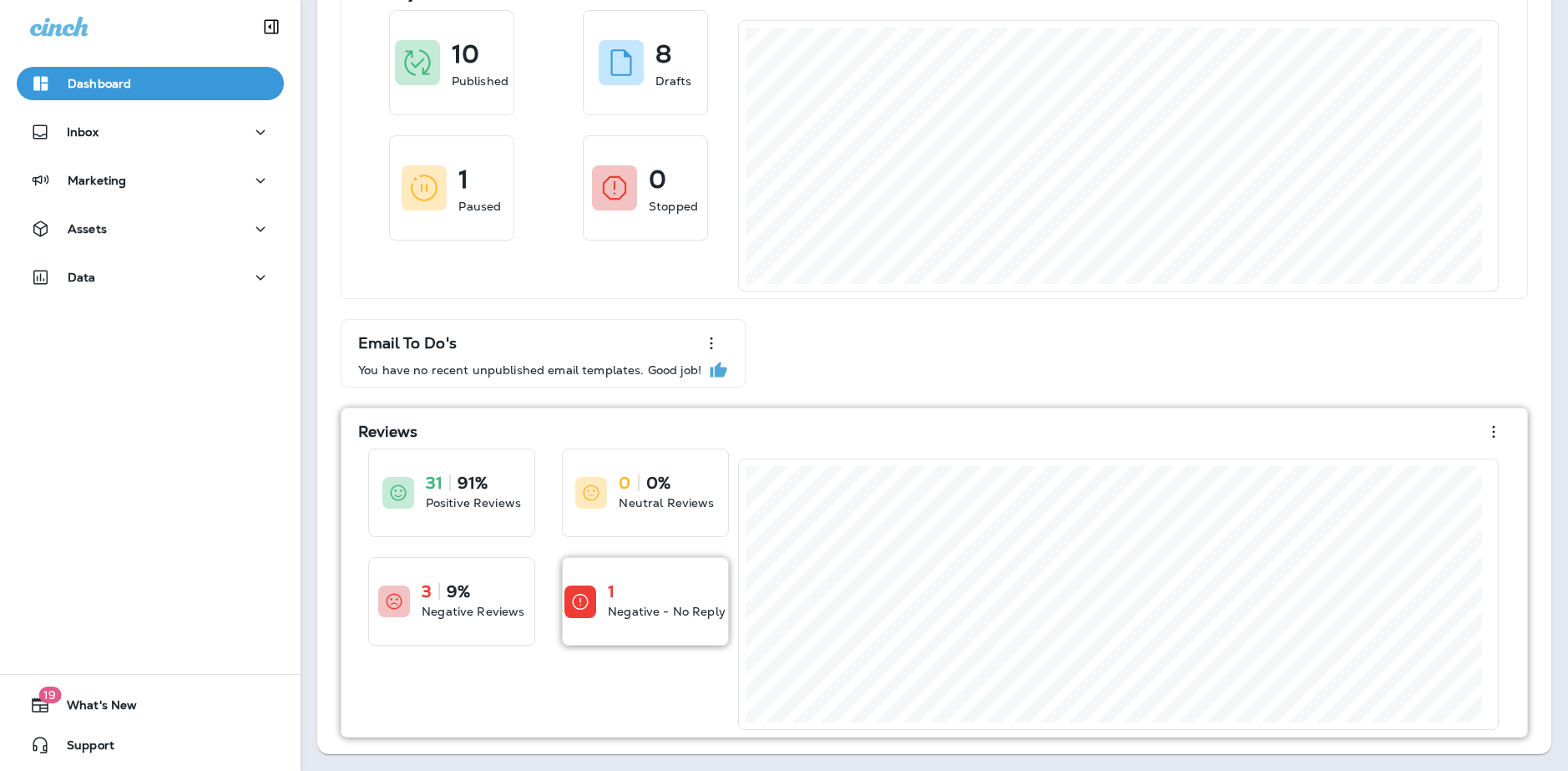
click at [663, 590] on div "1" at bounding box center [666, 591] width 118 height 17
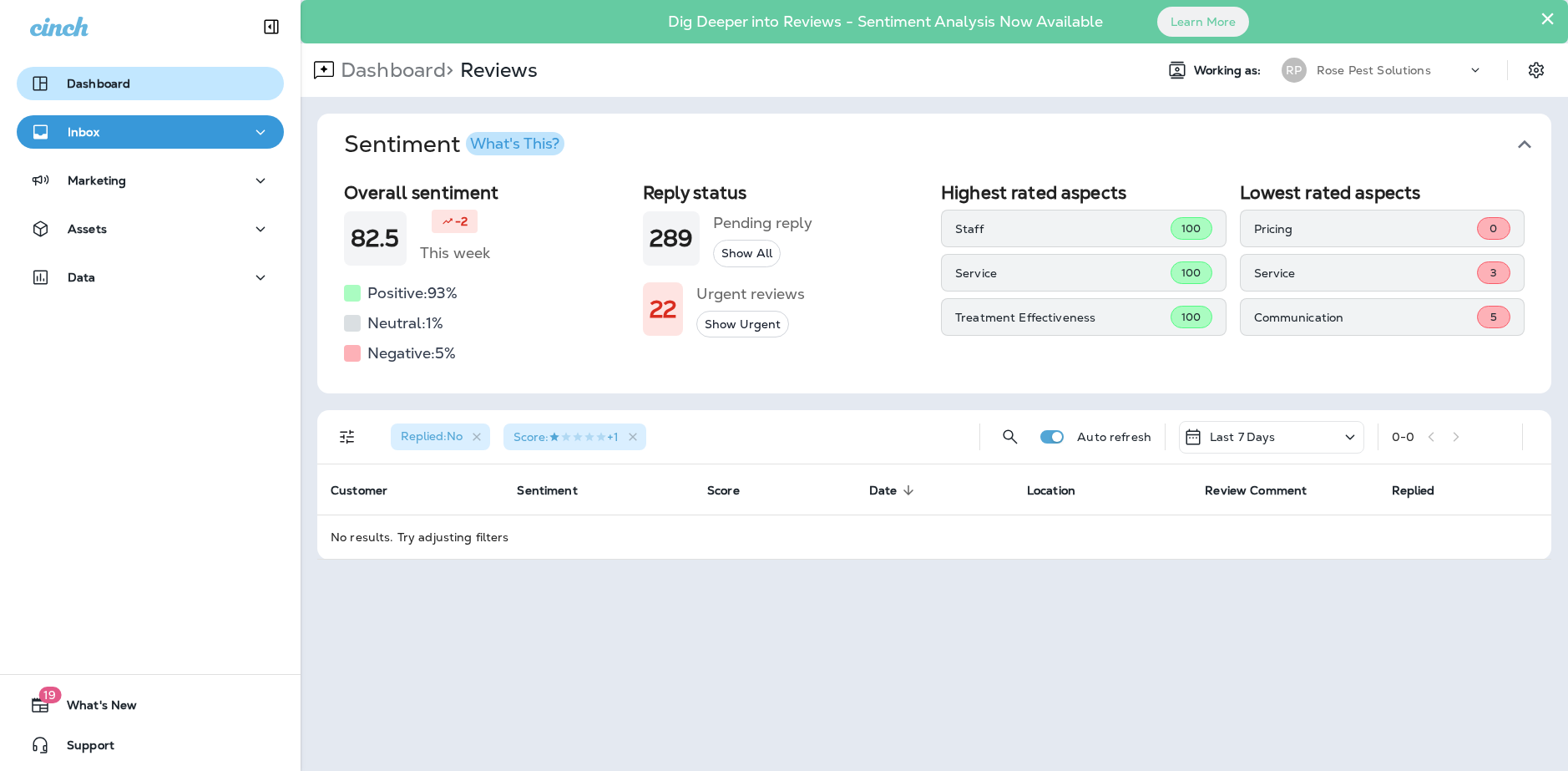
drag, startPoint x: 75, startPoint y: 64, endPoint x: 86, endPoint y: 77, distance: 17.0
click at [79, 68] on div "Dashboard Inbox Marketing Assets Data" at bounding box center [150, 184] width 300 height 267
click at [92, 85] on p "Dashboard" at bounding box center [98, 83] width 63 height 13
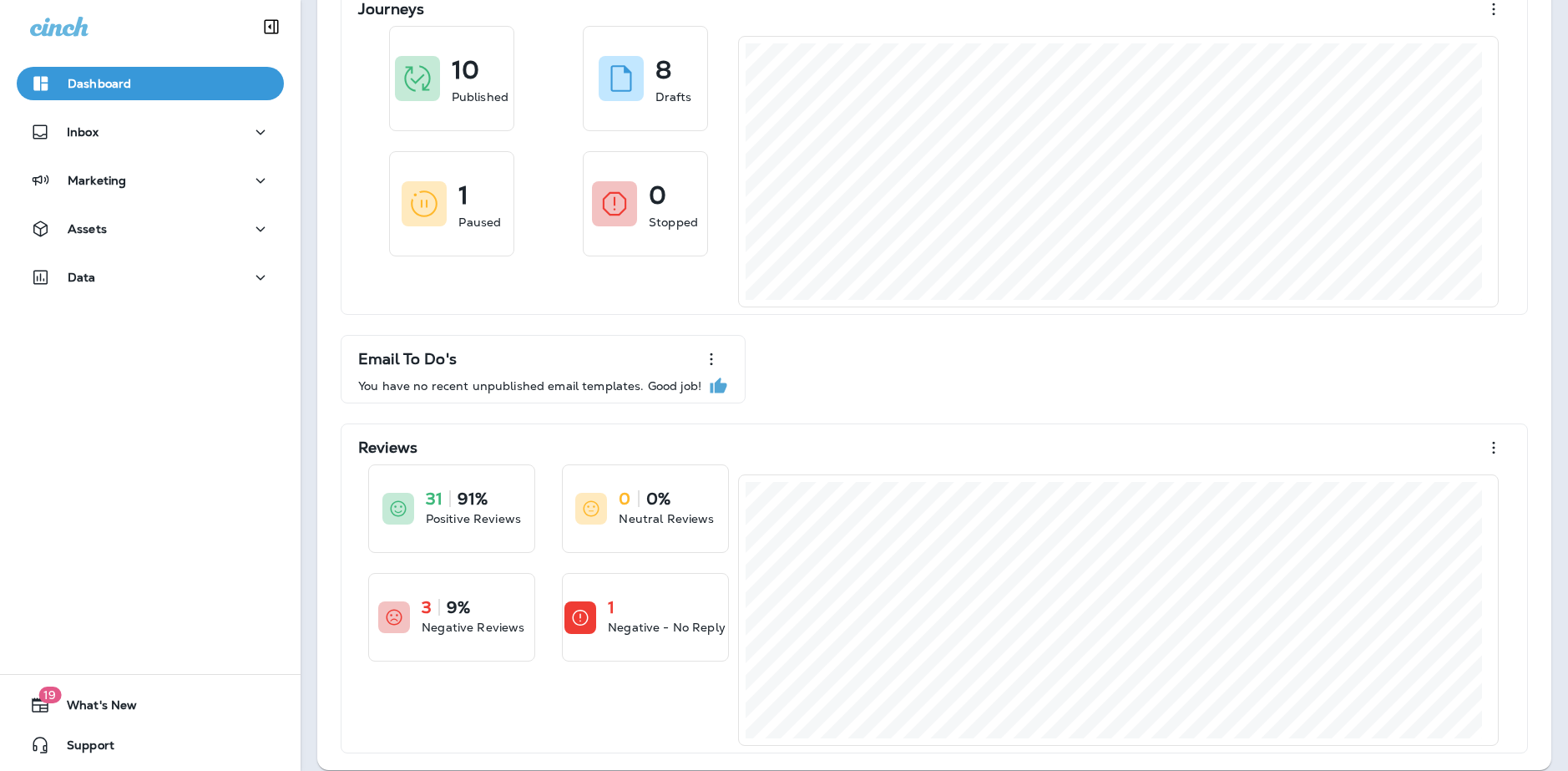
scroll to position [161, 0]
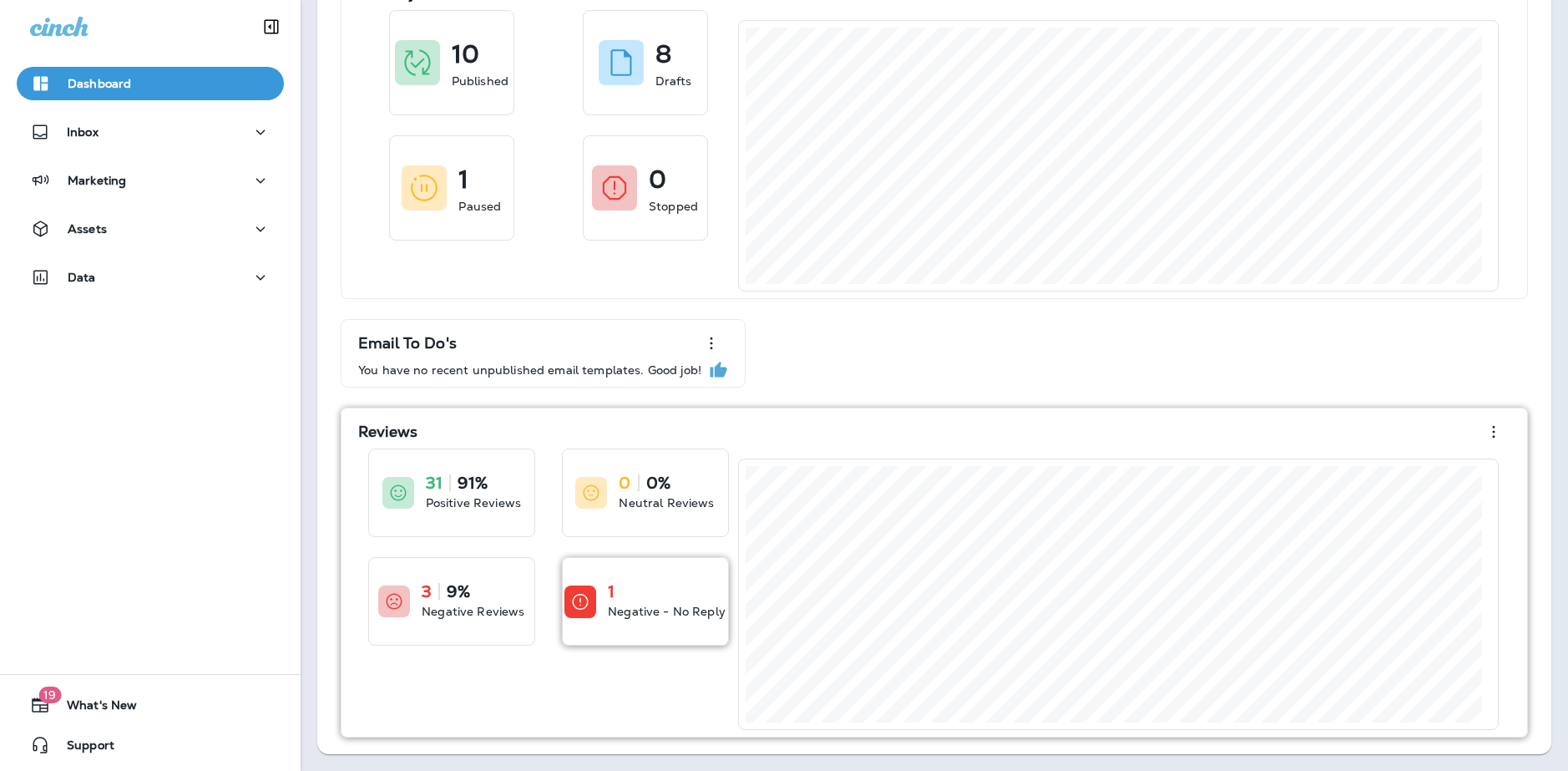
click at [633, 609] on p "Negative - No Reply" at bounding box center [666, 611] width 118 height 17
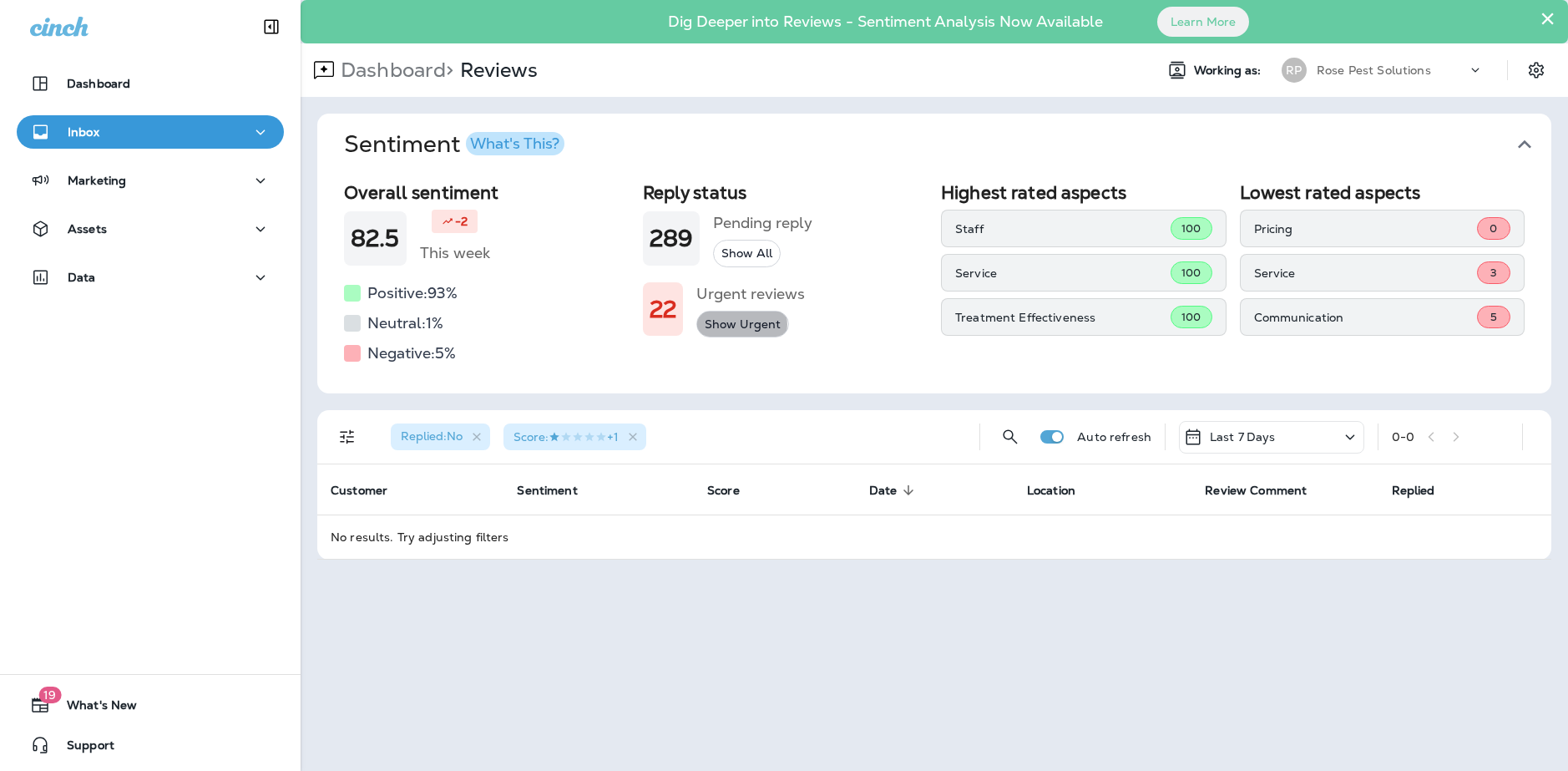
click at [741, 324] on button "Show Urgent" at bounding box center [742, 324] width 93 height 28
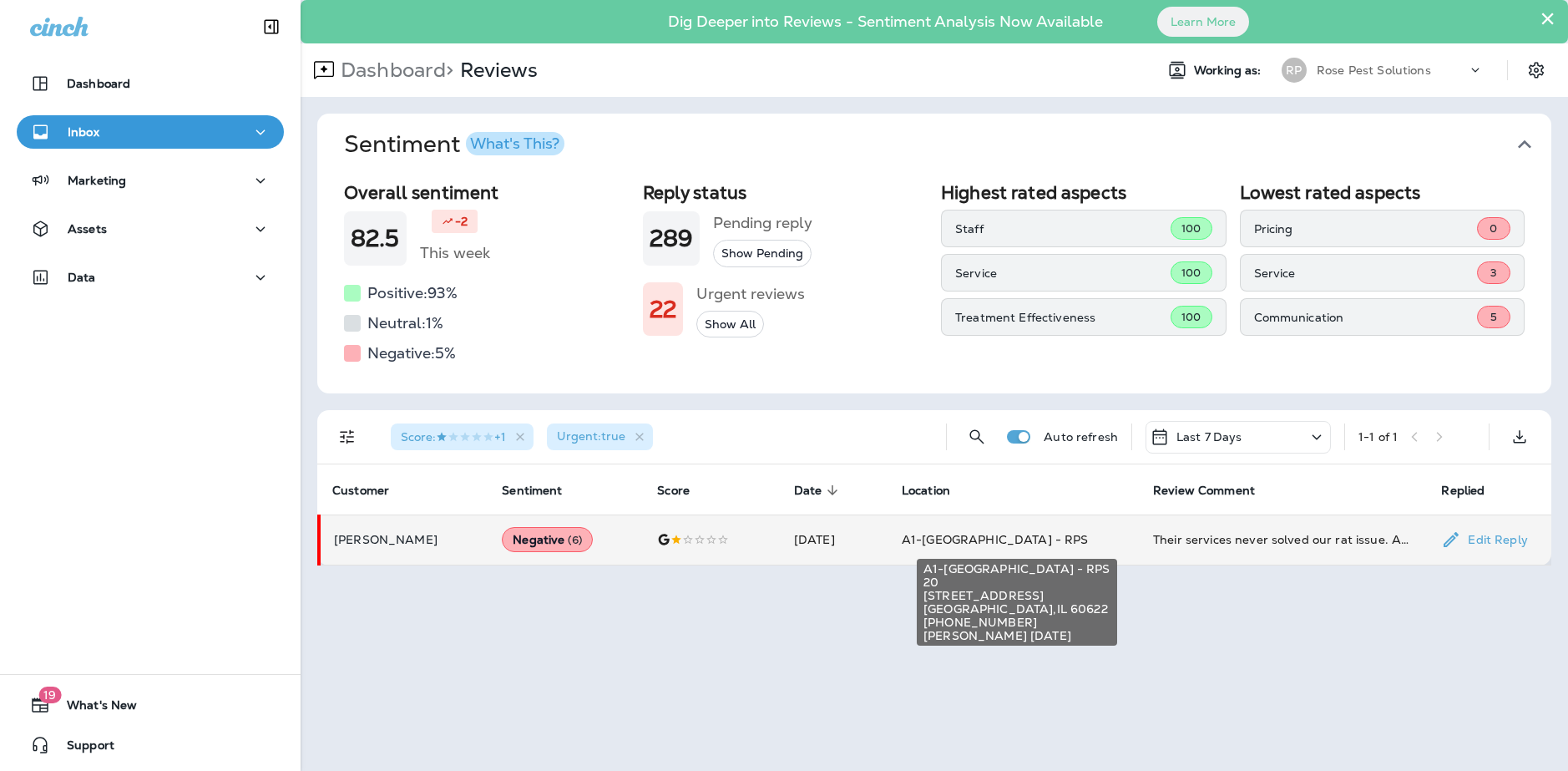
click at [1015, 547] on div "A1-[GEOGRAPHIC_DATA] - RPS 20 [STREET_ADDRESS] [PHONE_NUMBER] [PERSON_NAME] [DA…" at bounding box center [1017, 597] width 204 height 100
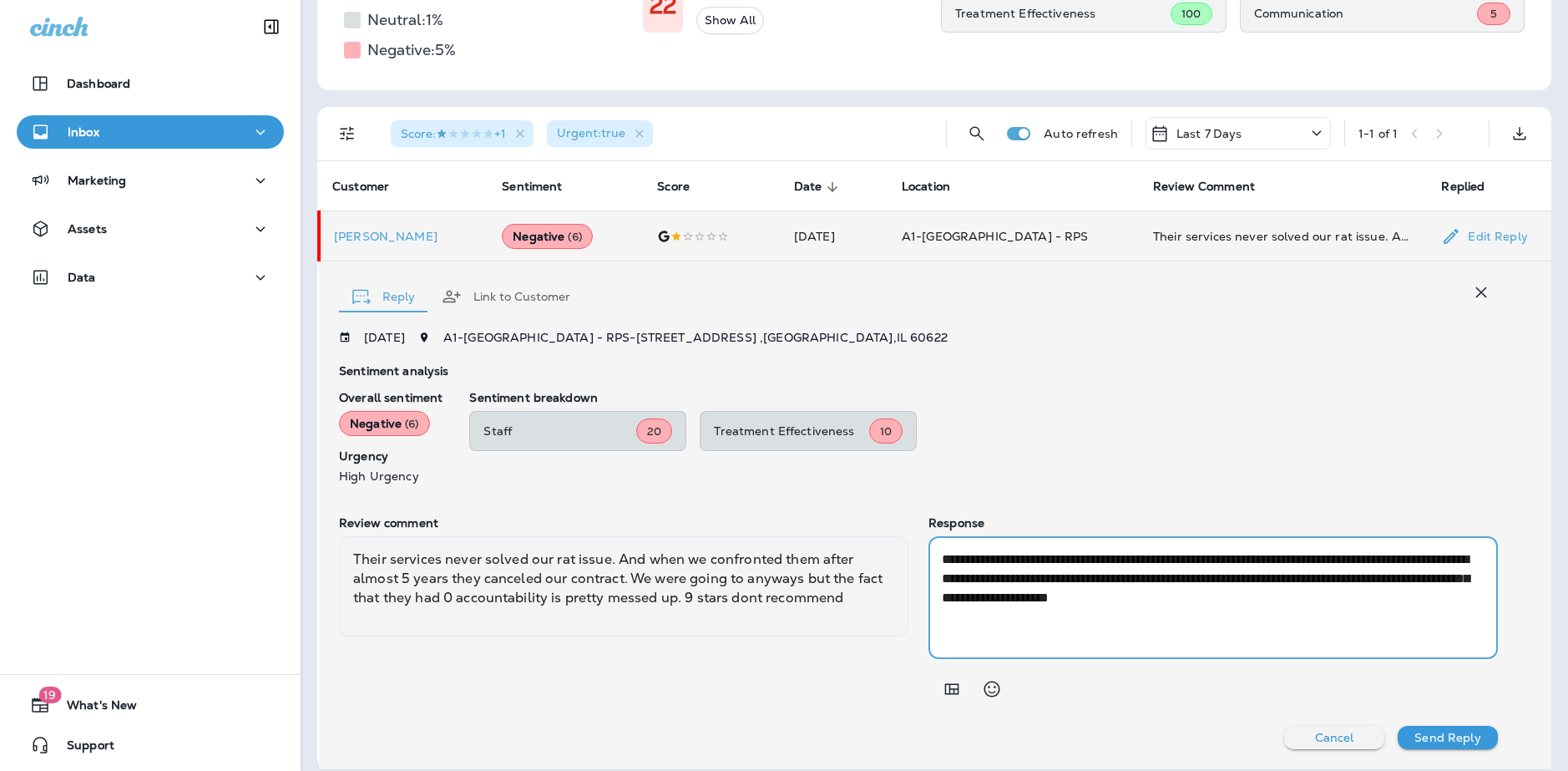
click at [1092, 602] on textarea "**********" at bounding box center [1210, 598] width 536 height 96
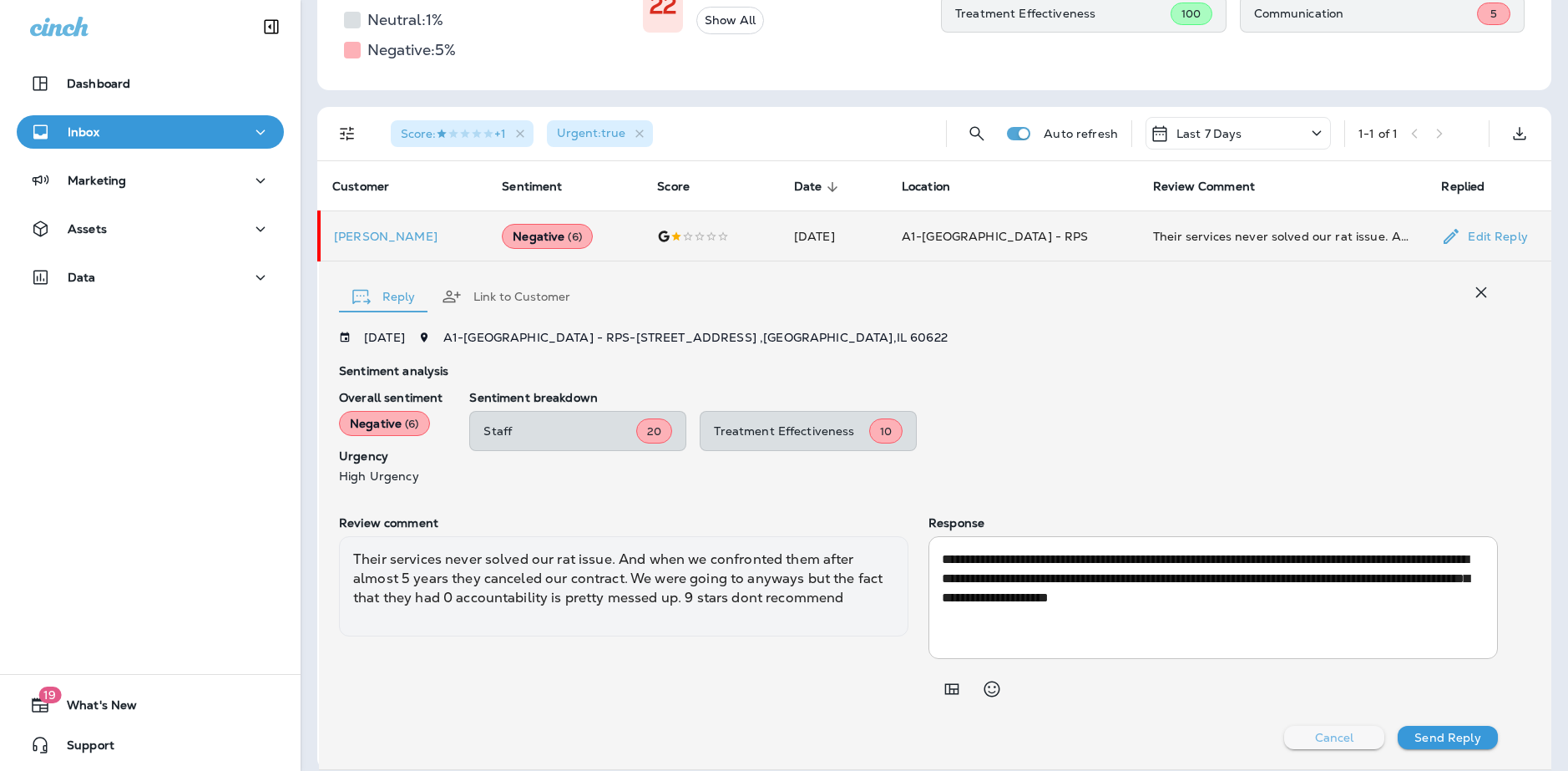
click at [1342, 739] on button "Cancel" at bounding box center [1334, 737] width 100 height 23
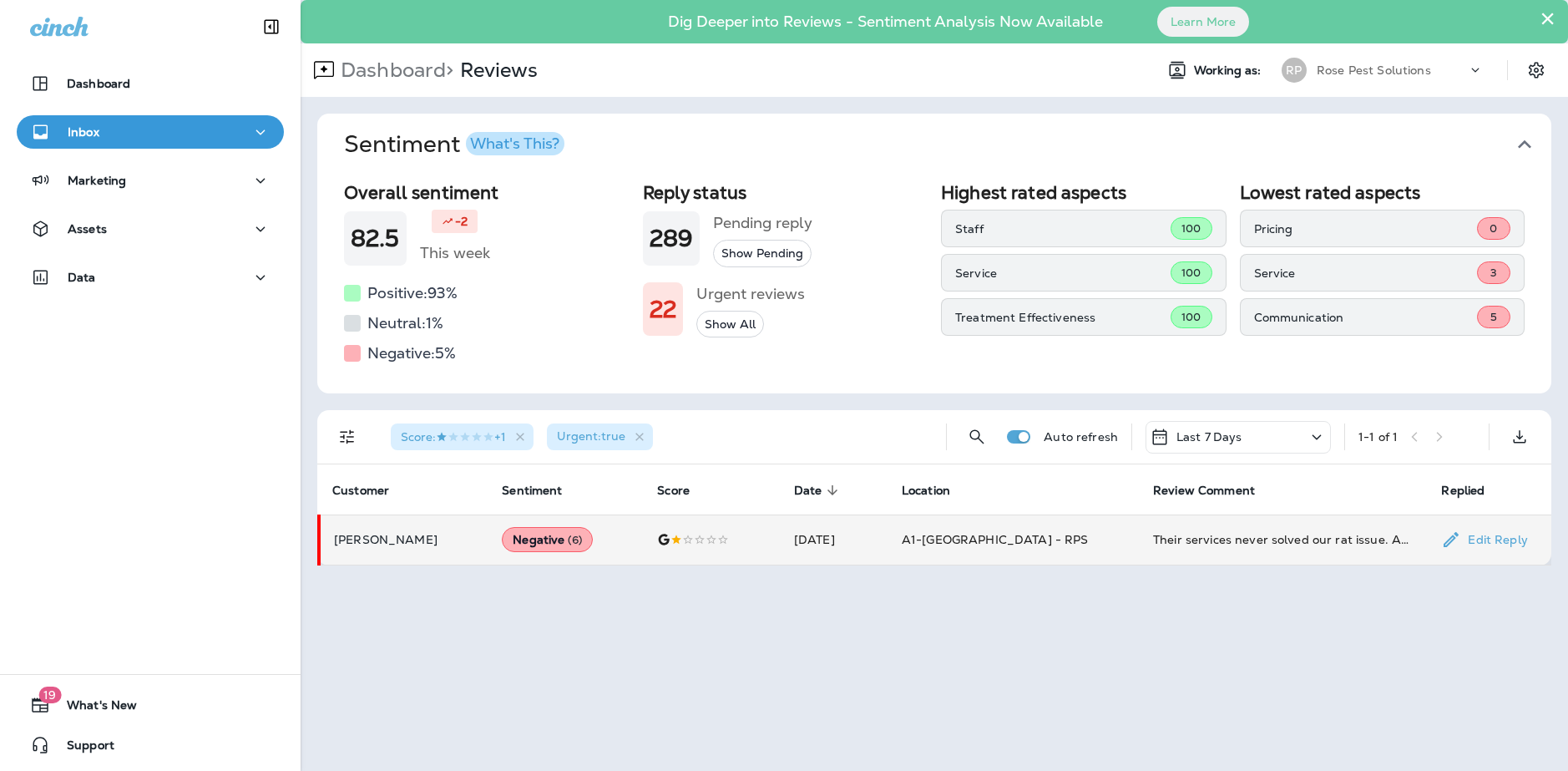
click at [848, 535] on td "[DATE]" at bounding box center [834, 539] width 108 height 50
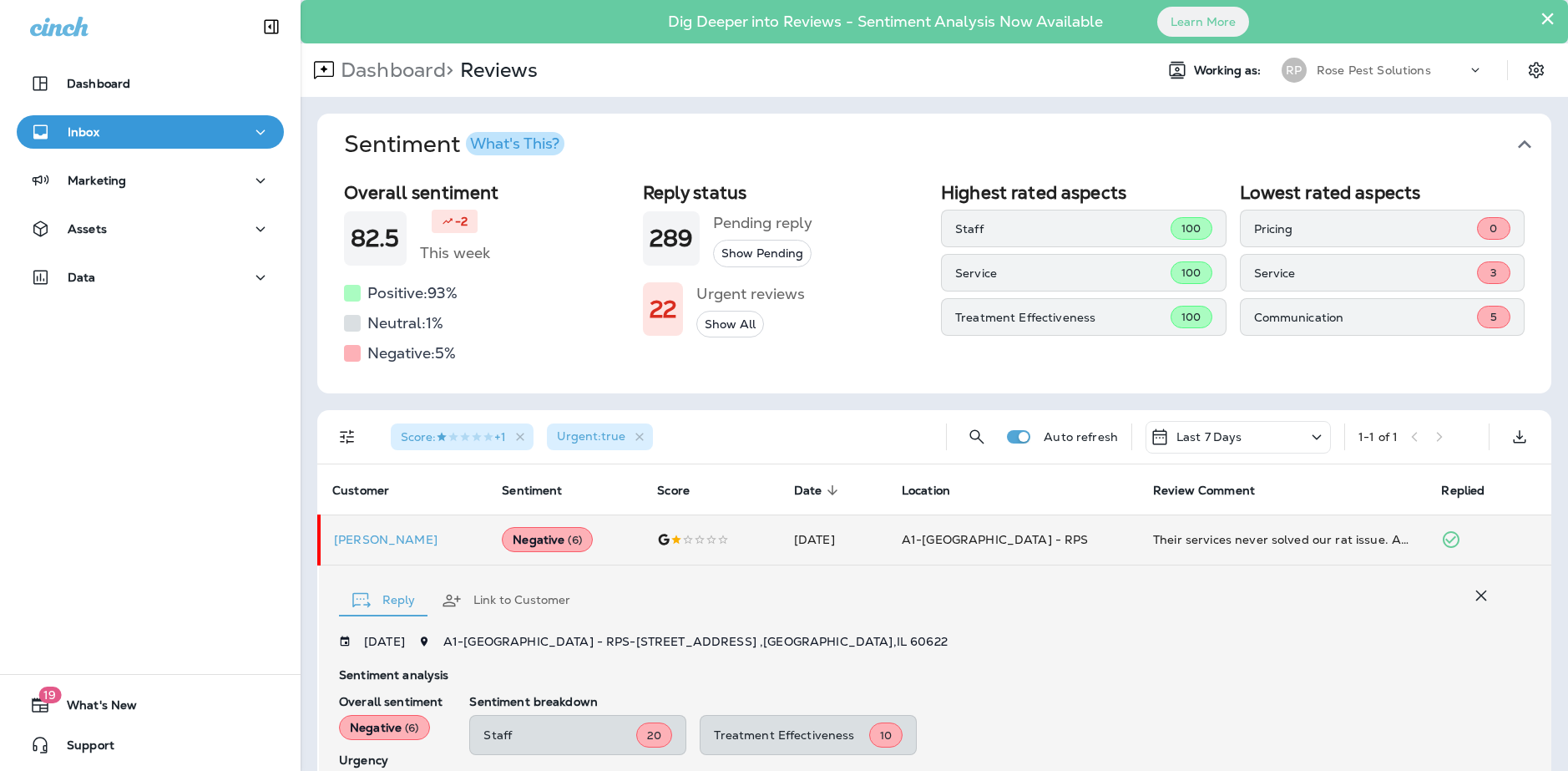
scroll to position [302, 0]
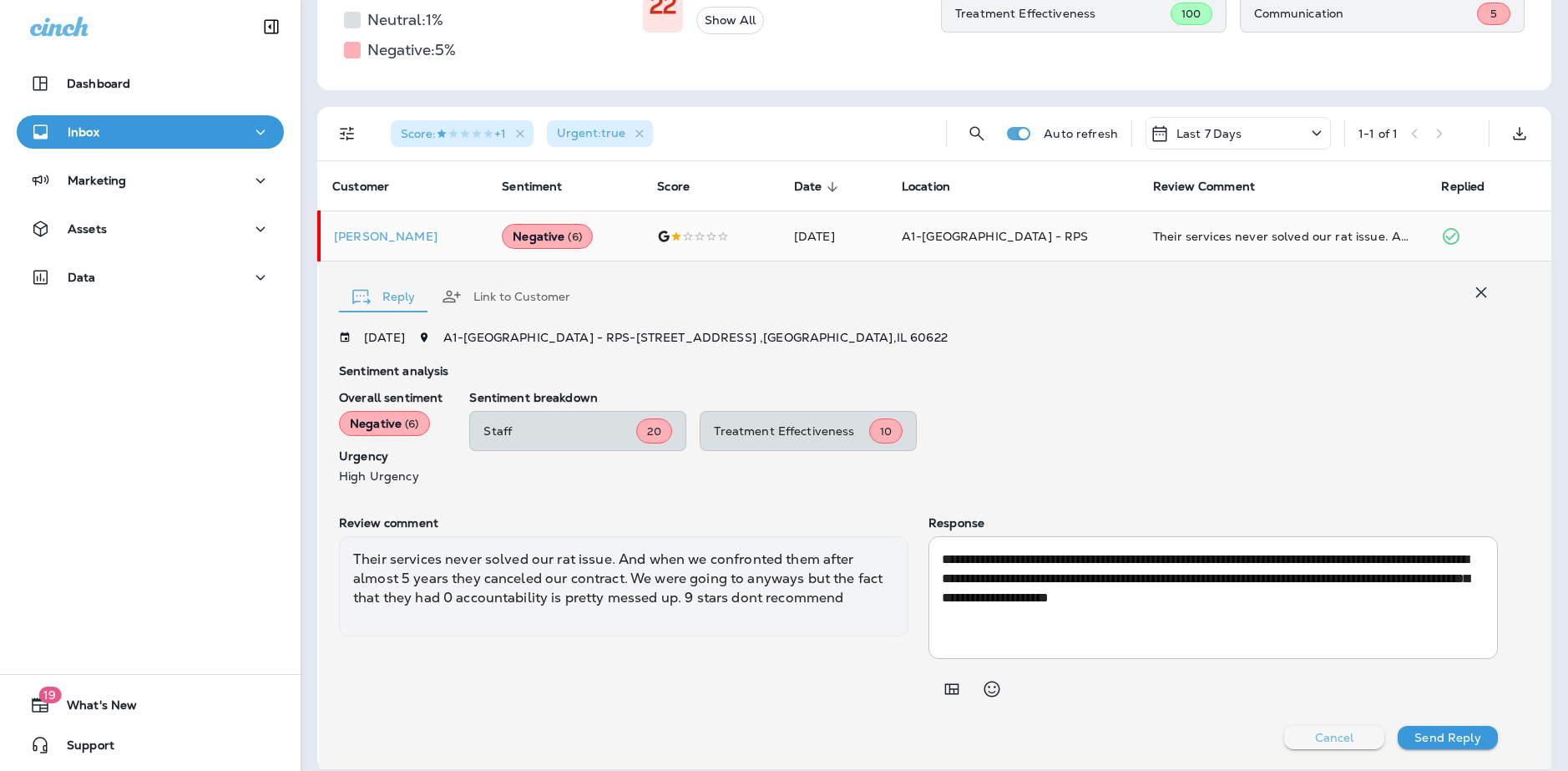
click at [1342, 743] on button "Cancel" at bounding box center [1334, 737] width 100 height 23
